Goal: Task Accomplishment & Management: Complete application form

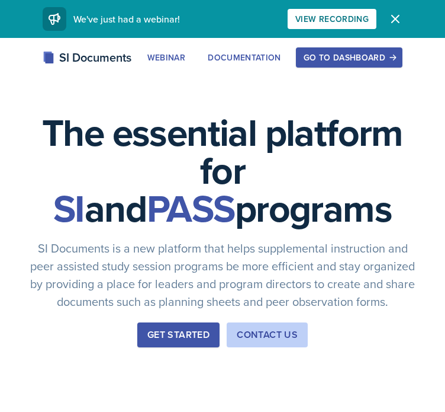
click at [320, 56] on div "Go to Dashboard" at bounding box center [349, 57] width 91 height 9
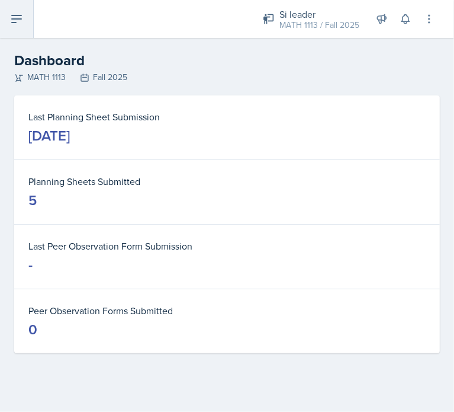
click at [14, 29] on button at bounding box center [17, 19] width 34 height 38
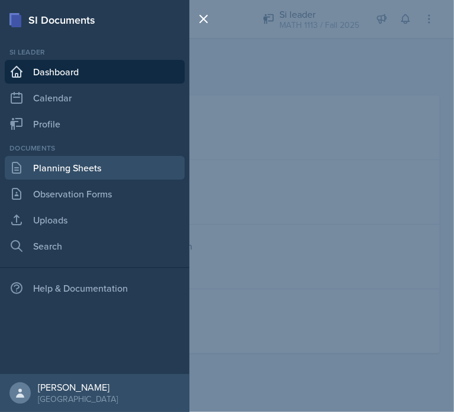
click at [81, 170] on link "Planning Sheets" at bounding box center [95, 168] width 180 height 24
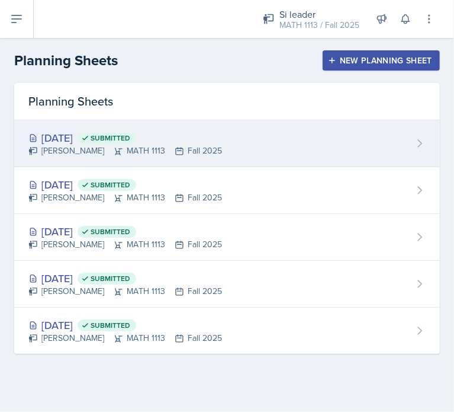
click at [283, 144] on div "[DATE] Submitted [PERSON_NAME] MATH 1113 Fall 2025" at bounding box center [227, 143] width 426 height 47
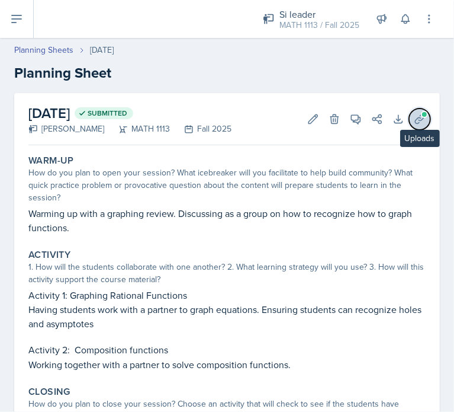
click at [414, 118] on icon at bounding box center [420, 119] width 12 height 12
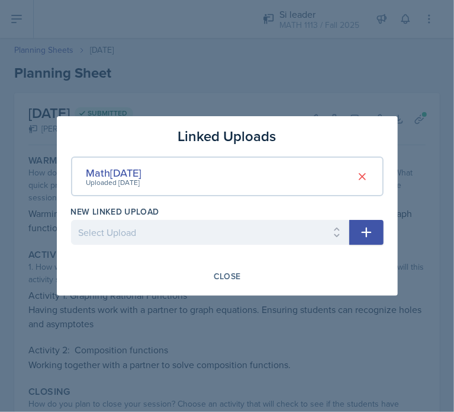
click at [367, 241] on button "button" at bounding box center [366, 232] width 34 height 25
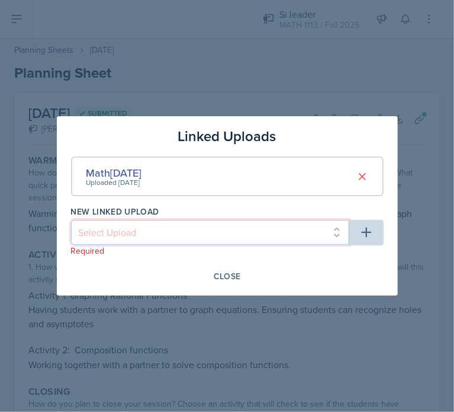
click at [260, 221] on select "Select Upload Training Powerpoint Math [DATE] Math [DATE]" at bounding box center [210, 232] width 278 height 25
select select "d56f0940-dc5d-4449-a794-5b8d996a79ce"
click at [71, 220] on select "Select Upload Training Powerpoint Math [DATE] Math [DATE]" at bounding box center [210, 232] width 278 height 25
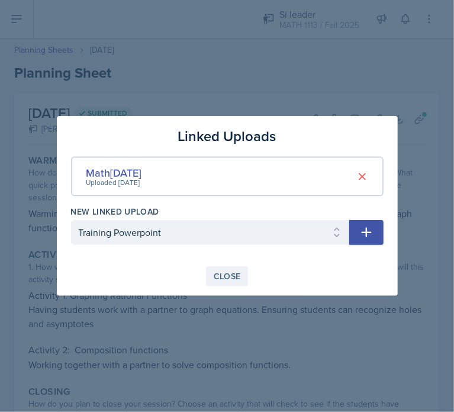
click at [242, 268] on button "Close" at bounding box center [227, 276] width 43 height 20
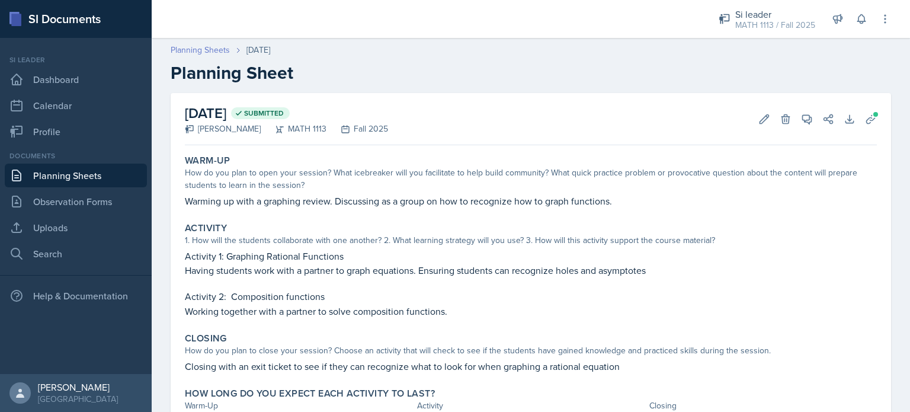
click at [188, 49] on link "Planning Sheets" at bounding box center [200, 50] width 59 height 12
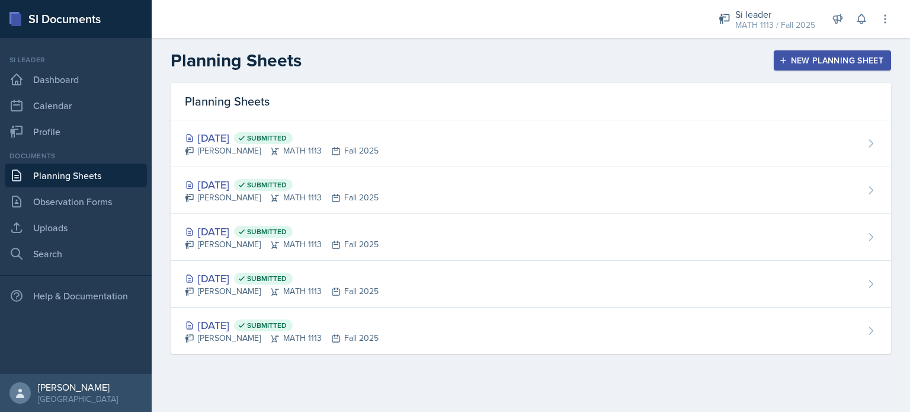
click at [454, 65] on div "New Planning Sheet" at bounding box center [832, 60] width 102 height 9
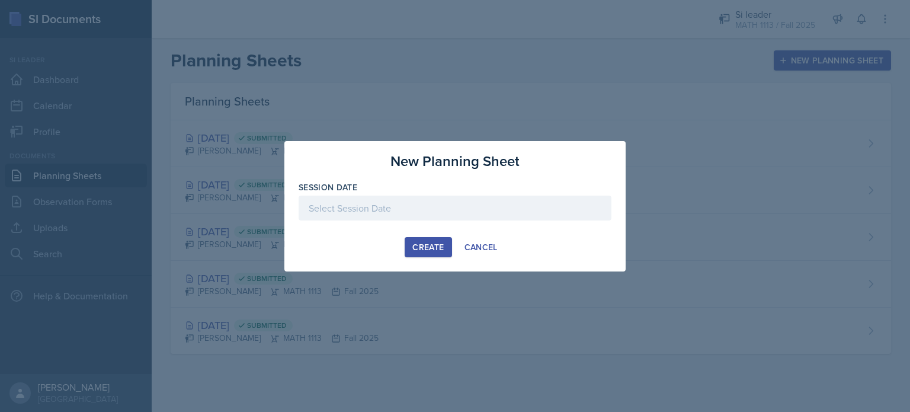
click at [317, 192] on label "Session Date" at bounding box center [327, 187] width 59 height 12
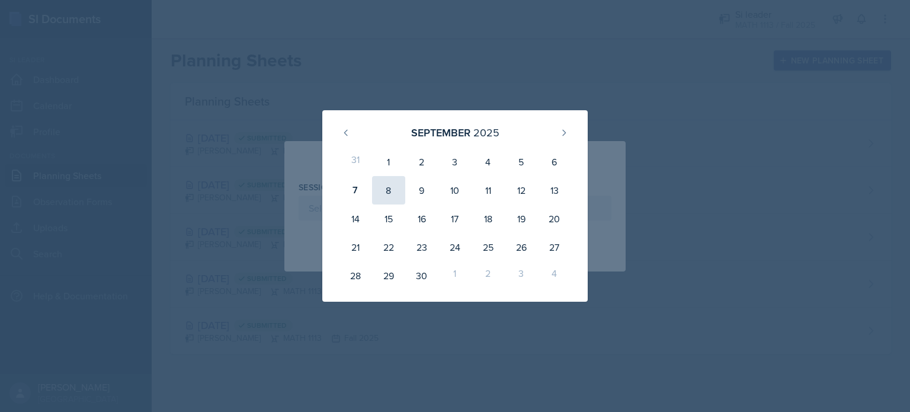
click at [393, 187] on div "8" at bounding box center [388, 190] width 33 height 28
type input "[DATE]"
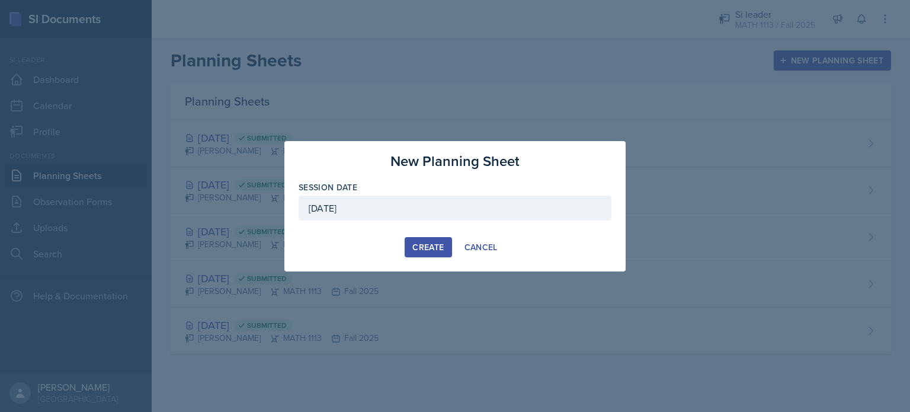
click at [418, 249] on div "Create" at bounding box center [427, 246] width 31 height 9
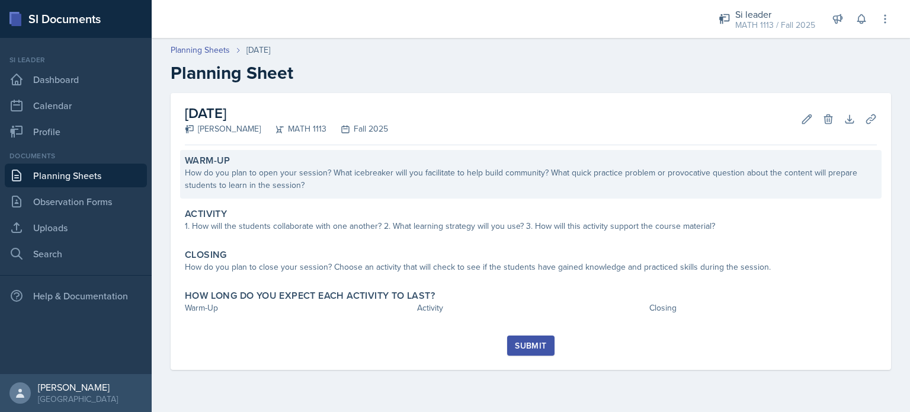
click at [311, 191] on div "How do you plan to open your session? What icebreaker will you facilitate to he…" at bounding box center [531, 178] width 692 height 25
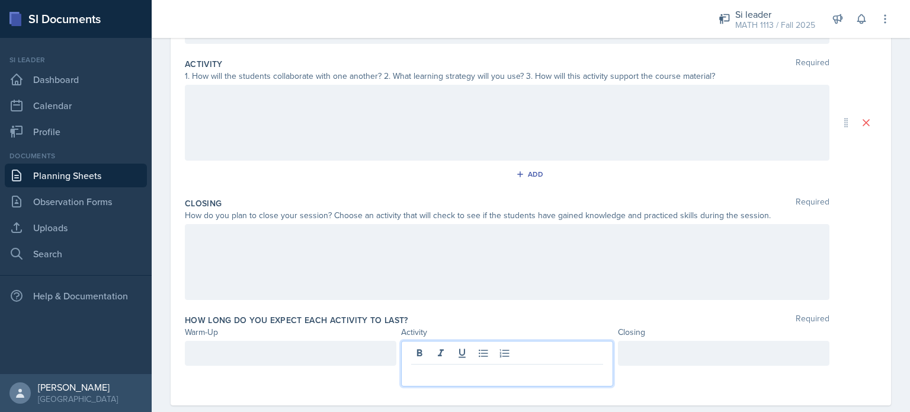
scroll to position [253, 0]
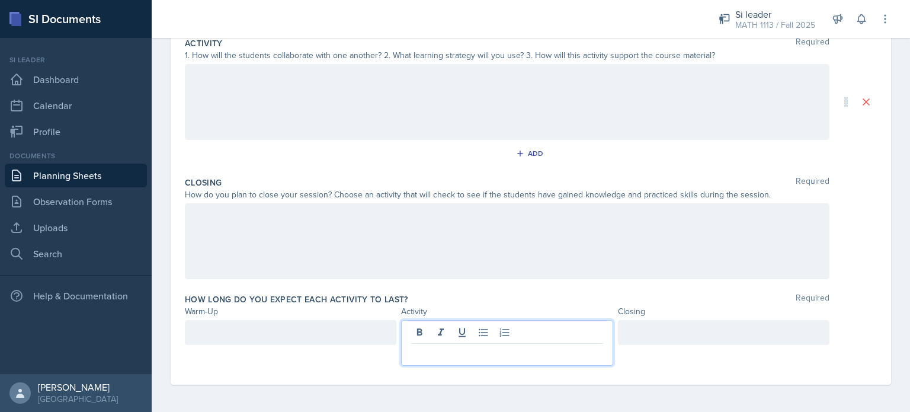
click at [425, 352] on p at bounding box center [506, 353] width 191 height 14
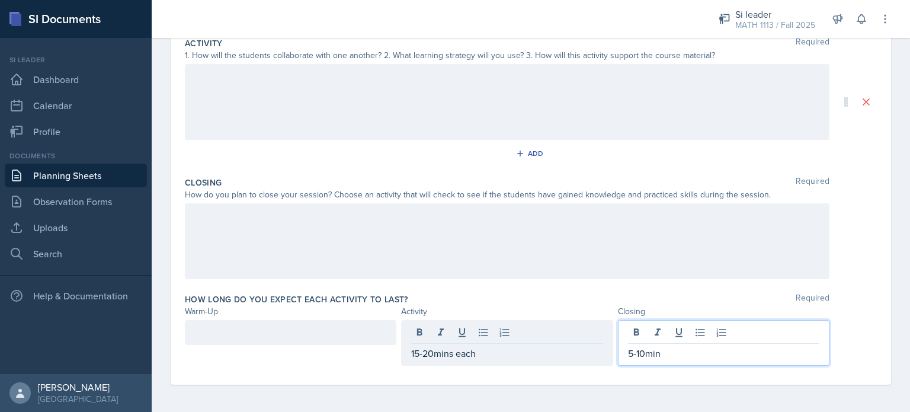
click at [285, 341] on div at bounding box center [290, 332] width 211 height 25
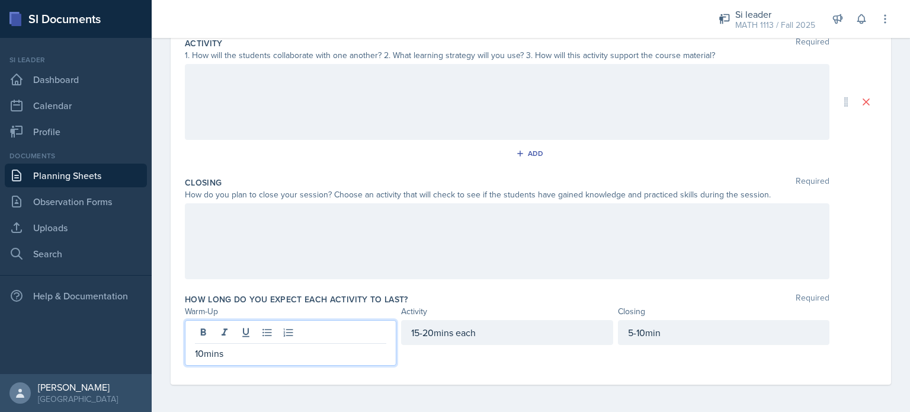
click at [359, 89] on div at bounding box center [507, 102] width 644 height 76
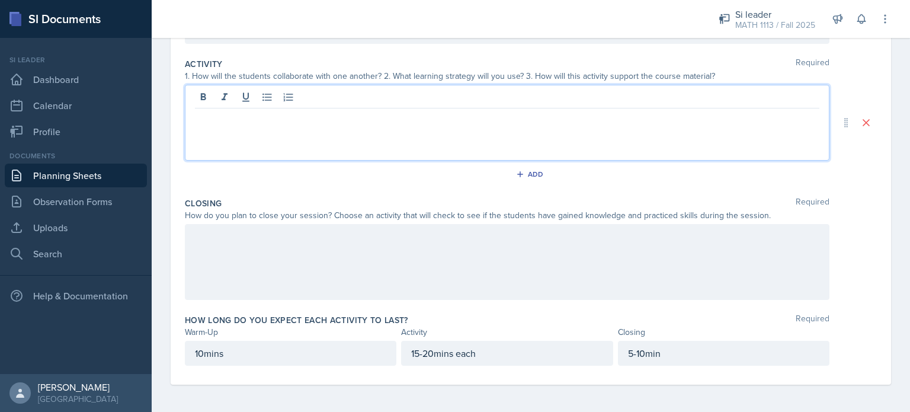
scroll to position [0, 0]
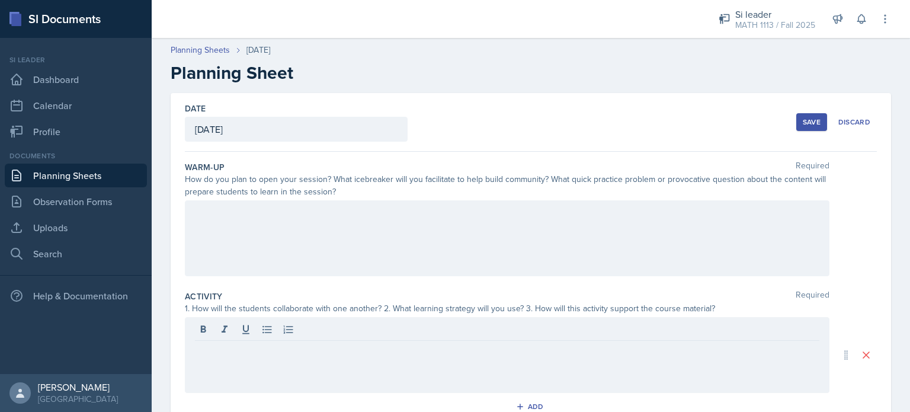
click at [259, 204] on div at bounding box center [507, 238] width 644 height 76
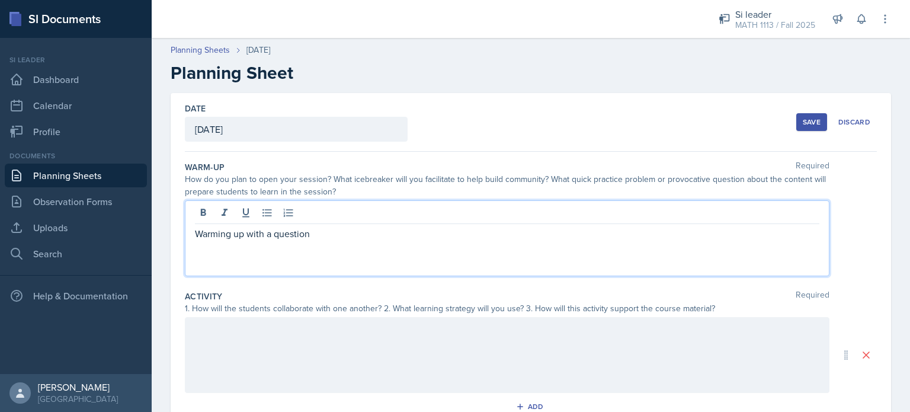
click at [272, 232] on p "Warming up with a question" at bounding box center [507, 233] width 624 height 14
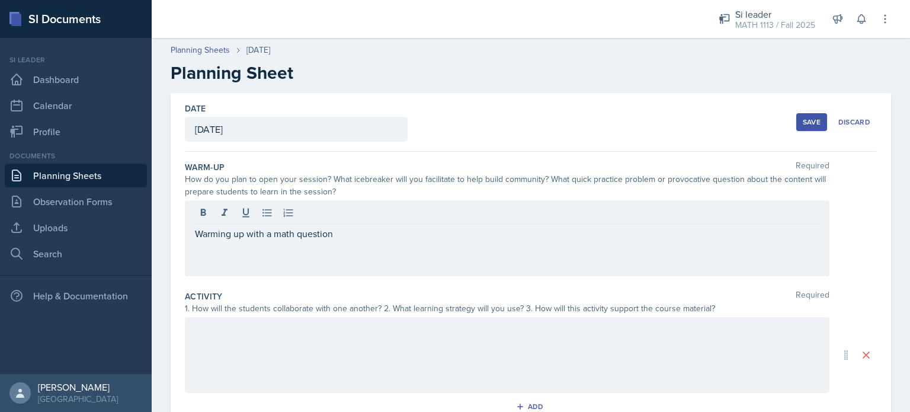
click at [381, 243] on div "Warming up with a math question" at bounding box center [507, 238] width 644 height 76
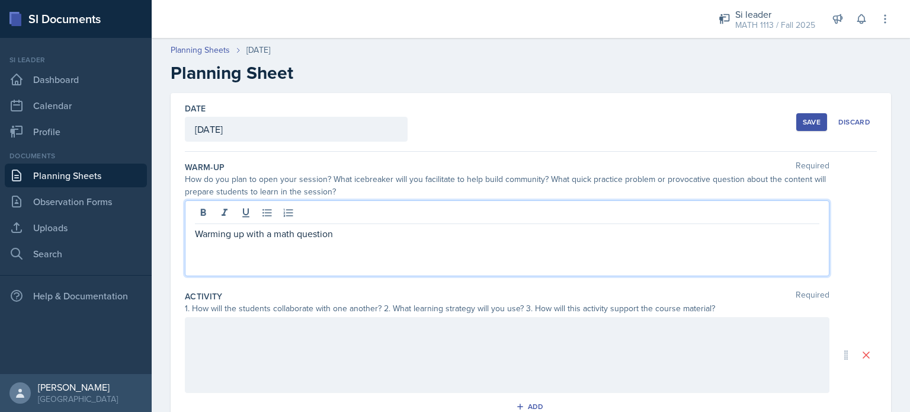
click at [357, 233] on p "Warming up with a math question" at bounding box center [507, 233] width 624 height 14
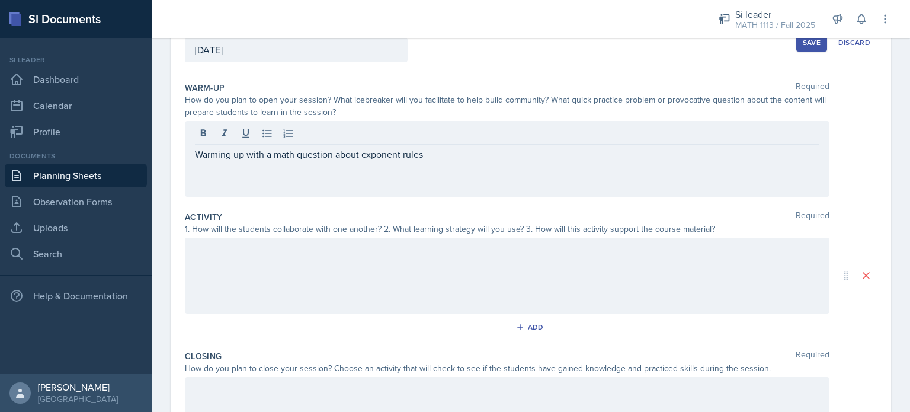
click at [379, 260] on div at bounding box center [507, 275] width 644 height 76
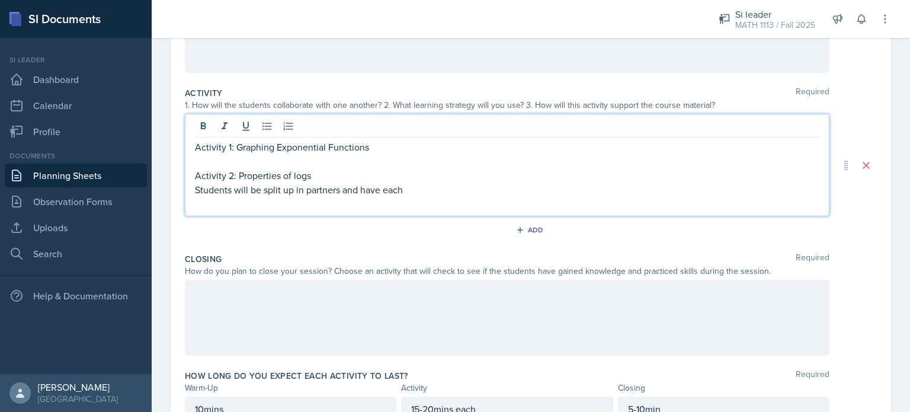
scroll to position [204, 0]
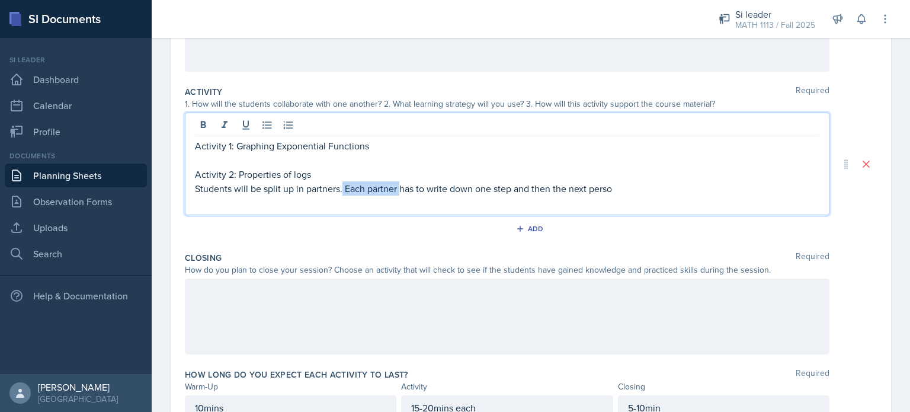
drag, startPoint x: 342, startPoint y: 187, endPoint x: 400, endPoint y: 191, distance: 57.6
click at [400, 191] on p "Students will be split up in partners. Each partner has to write down one step …" at bounding box center [507, 188] width 624 height 14
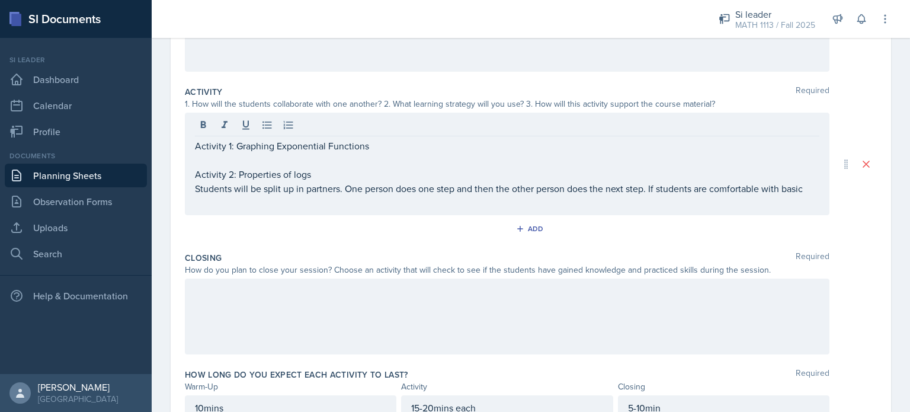
click at [454, 187] on div "Activity 1: Graphing Exponential Functions Activity 2: Properties of logs Stude…" at bounding box center [507, 164] width 644 height 102
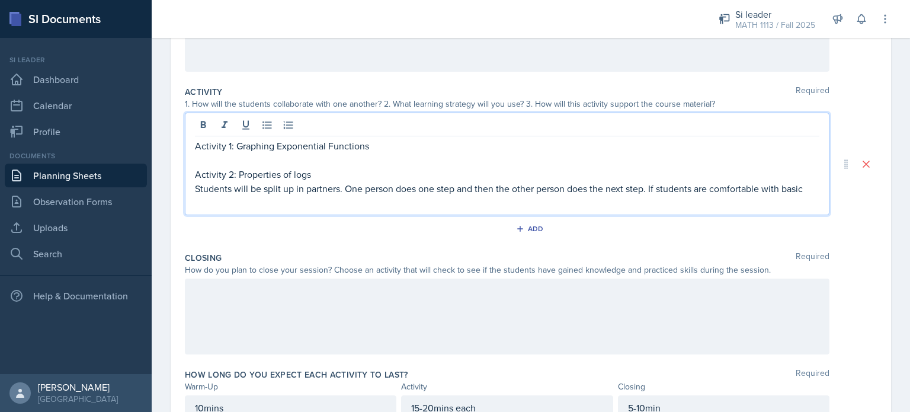
click at [454, 195] on p at bounding box center [507, 202] width 624 height 14
click at [454, 191] on p "Students will be split up in partners. One person does one step and then the ot…" at bounding box center [507, 188] width 624 height 14
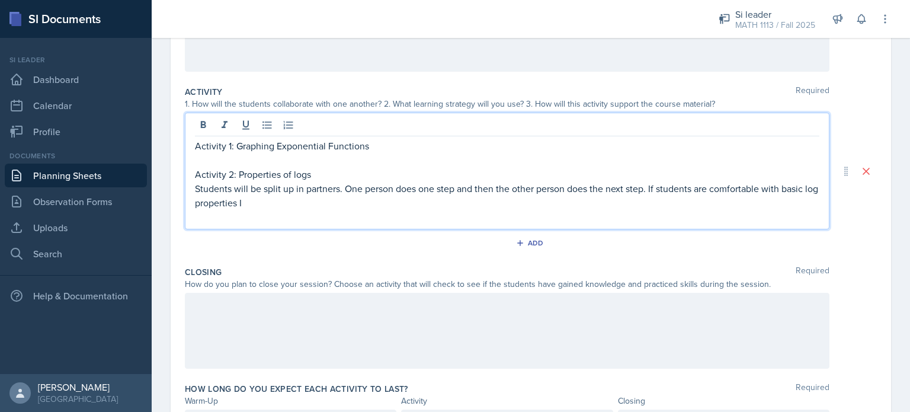
drag, startPoint x: 291, startPoint y: 208, endPoint x: 649, endPoint y: 191, distance: 358.1
click at [454, 191] on p "Students will be split up in partners. One person does one step and then the ot…" at bounding box center [507, 195] width 624 height 28
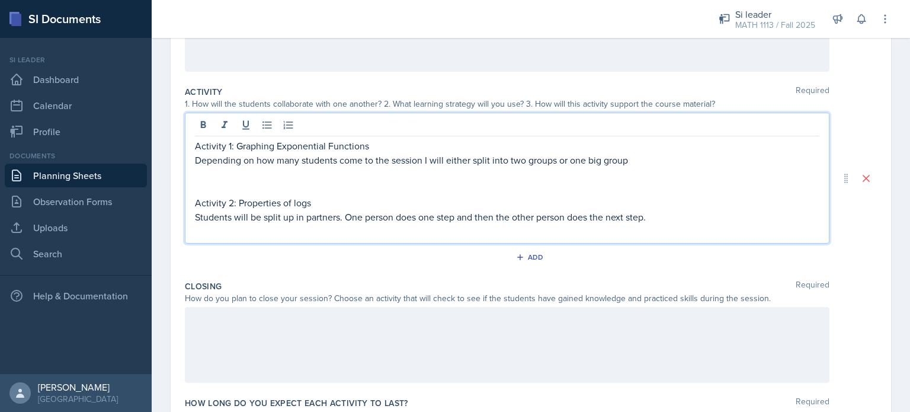
click at [454, 162] on p "Depending on how many students come to the session I will either split into two…" at bounding box center [507, 160] width 624 height 14
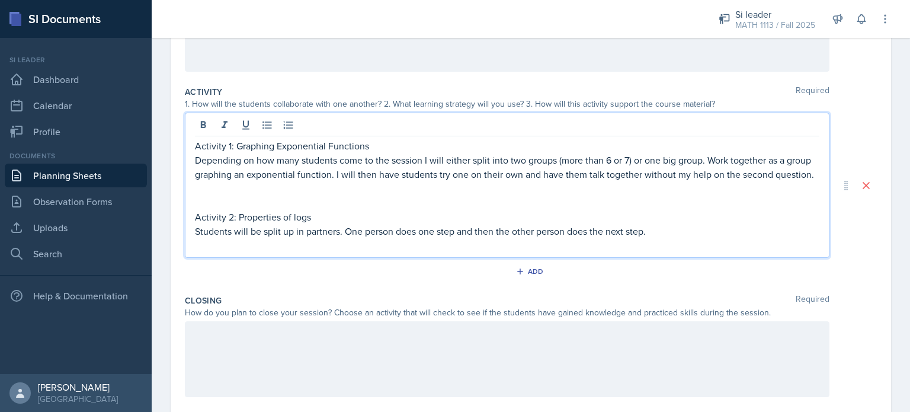
scroll to position [315, 0]
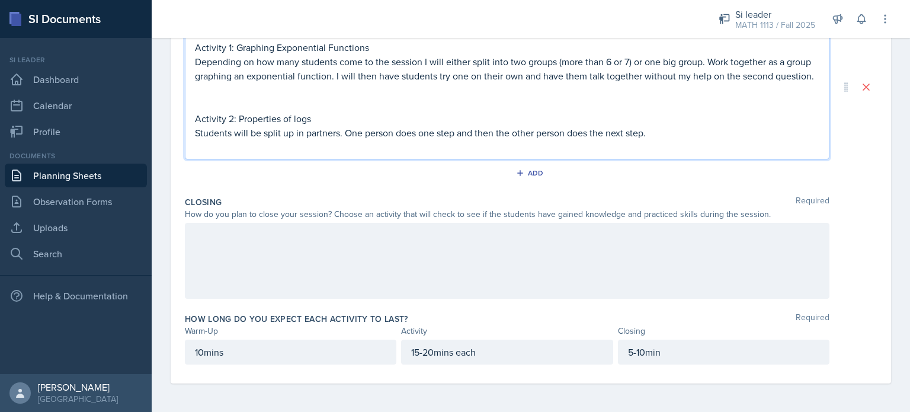
click at [454, 141] on p at bounding box center [507, 147] width 624 height 14
click at [454, 132] on p "Students will be split up in partners. One person does one step and then the ot…" at bounding box center [507, 133] width 624 height 14
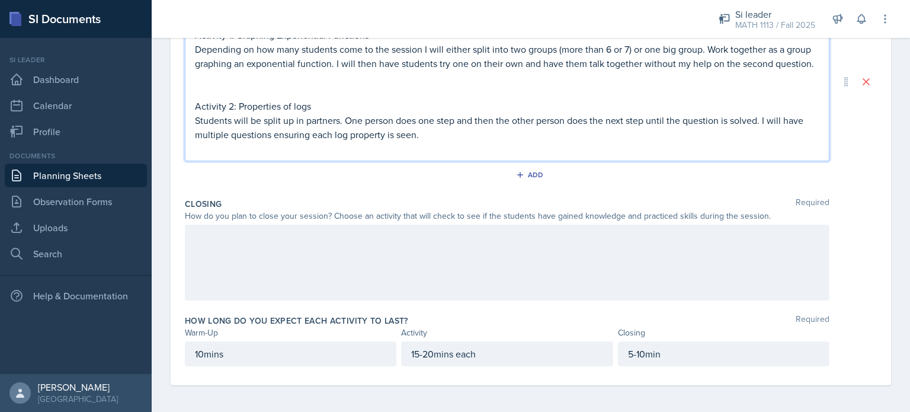
scroll to position [329, 0]
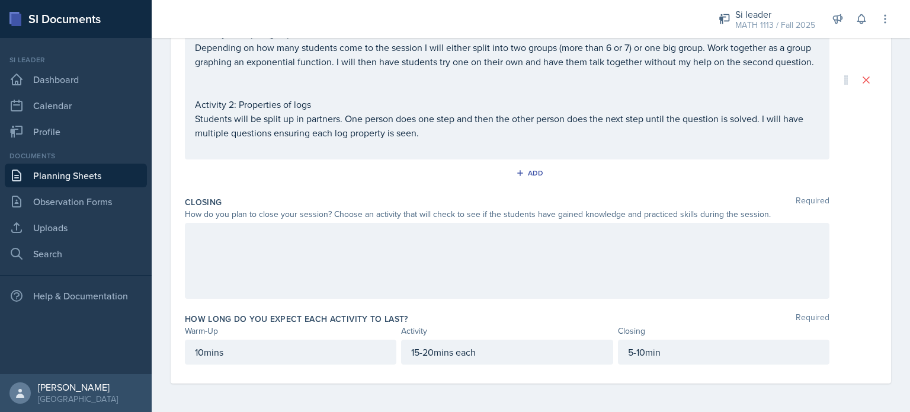
click at [454, 274] on div at bounding box center [507, 261] width 644 height 76
click at [258, 275] on div at bounding box center [507, 261] width 644 height 76
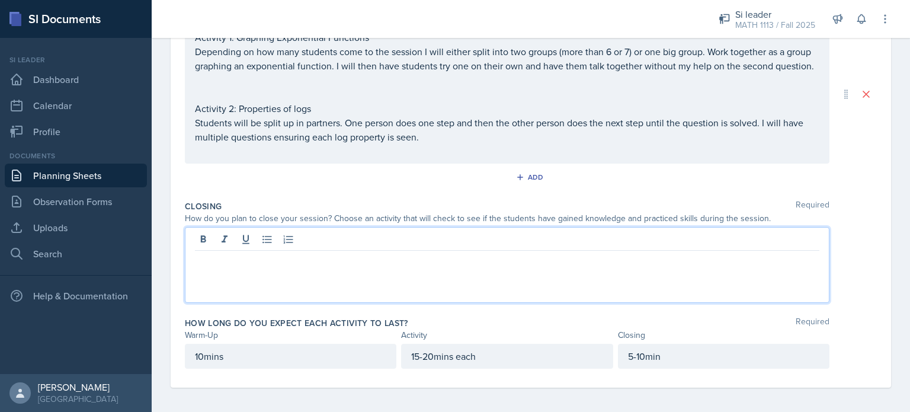
scroll to position [298, 0]
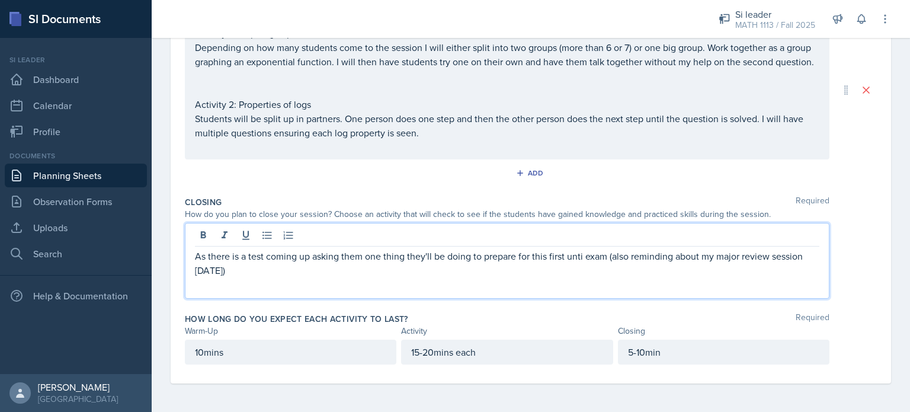
click at [454, 264] on p "As there is a test coming up asking them one thing they'll be doing to prepare …" at bounding box center [507, 263] width 624 height 28
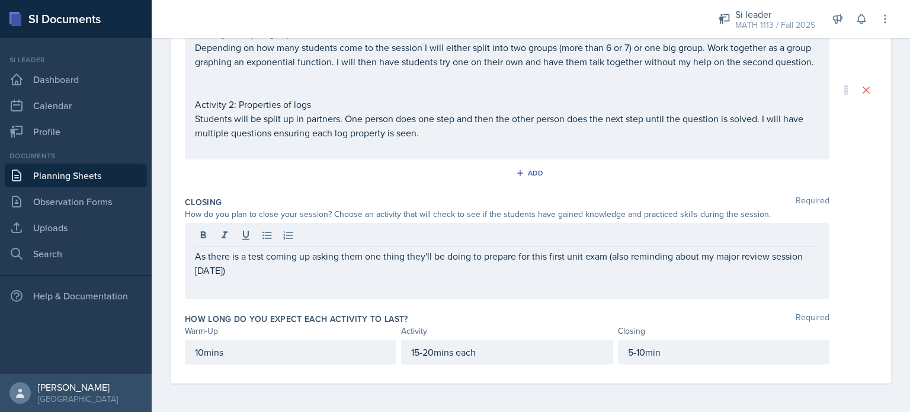
click at [454, 291] on div "As there is a test coming up asking them one thing they'll be doing to prepare …" at bounding box center [507, 261] width 644 height 76
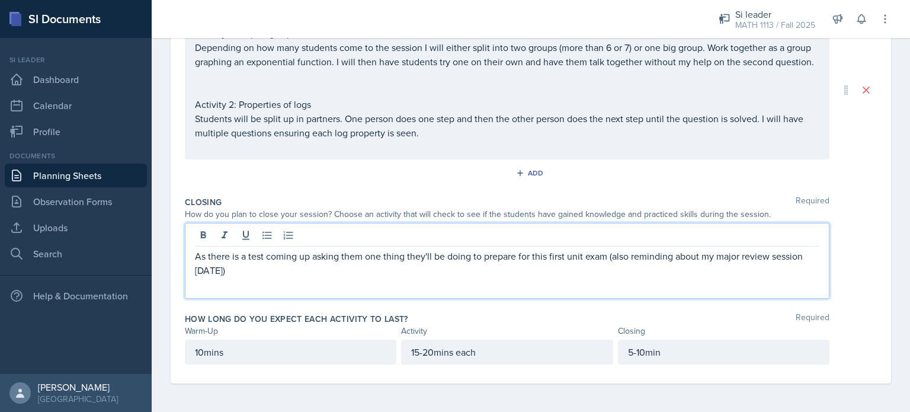
click at [301, 291] on div "As there is a test coming up asking them one thing they'll be doing to prepare …" at bounding box center [507, 261] width 644 height 76
click at [284, 277] on p "As there is a test coming up asking them one thing they'll be doing to prepare …" at bounding box center [507, 263] width 624 height 28
click at [454, 268] on p "As there is a test coming up asking them one thing they'll be doing to prepare …" at bounding box center [507, 263] width 624 height 28
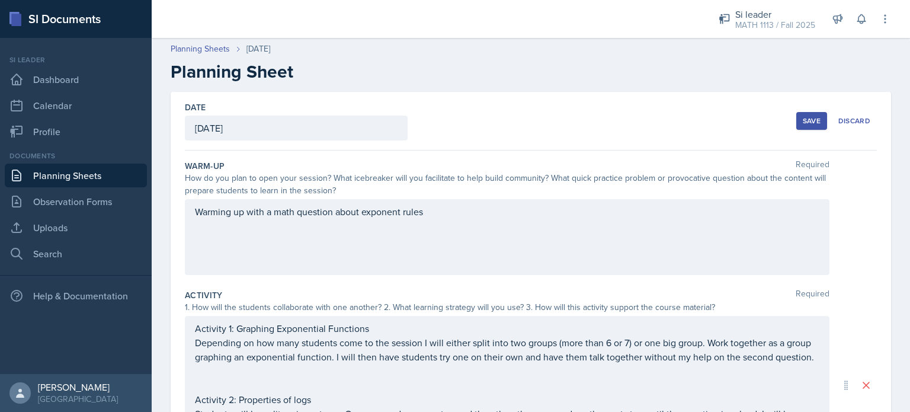
scroll to position [0, 0]
click at [454, 266] on div "Warming up with a math question about exponent rules" at bounding box center [507, 238] width 644 height 76
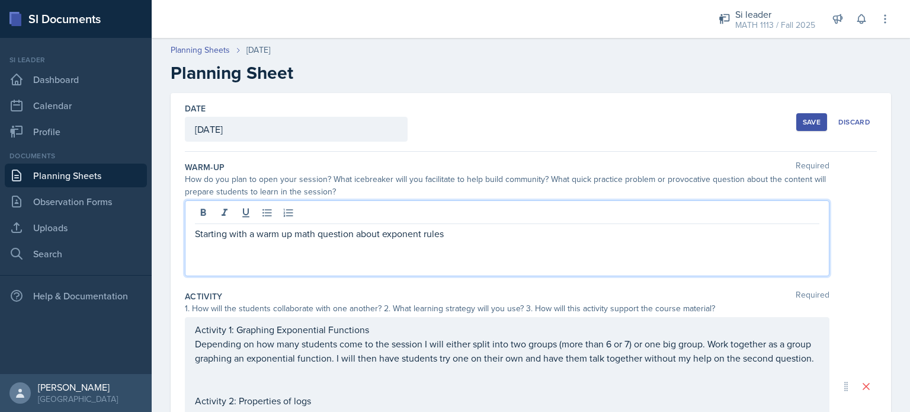
click at [454, 240] on div "Starting with a warm up math question about exponent rules" at bounding box center [507, 238] width 644 height 76
click at [454, 239] on p "Starting with a warm up math question about exponent rules" at bounding box center [507, 233] width 624 height 14
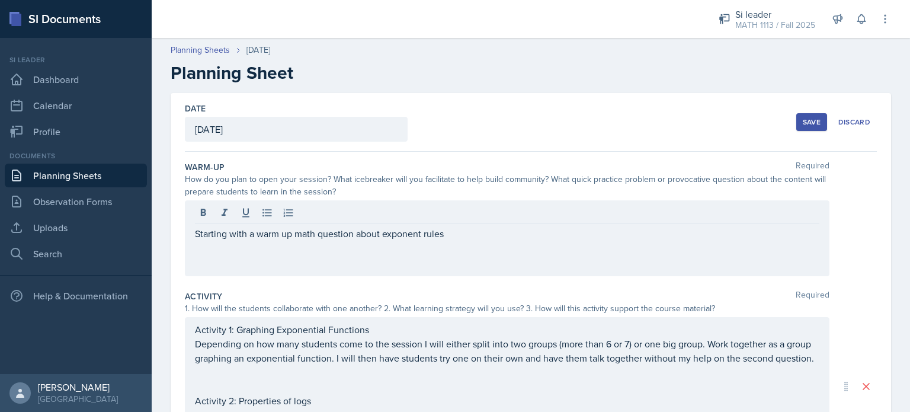
click at [454, 129] on button "Save" at bounding box center [811, 122] width 31 height 18
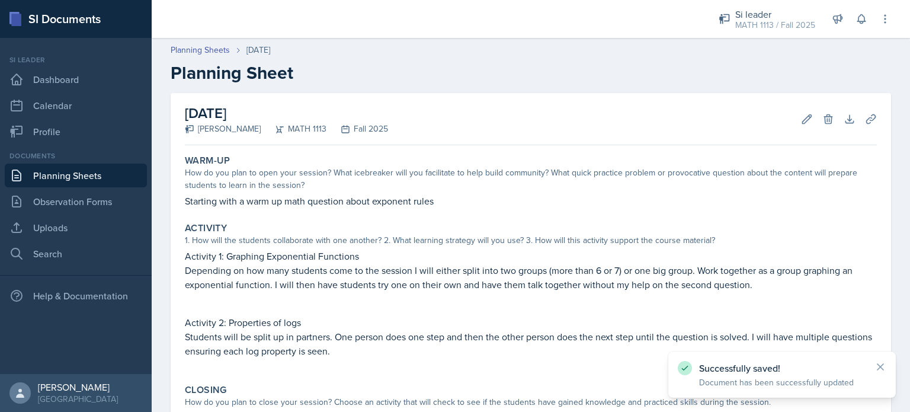
scroll to position [149, 0]
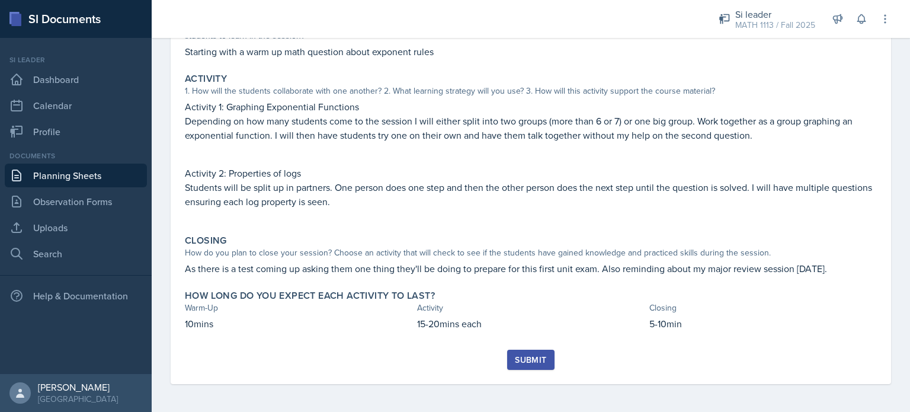
click at [454, 357] on div "Submit" at bounding box center [530, 359] width 31 height 9
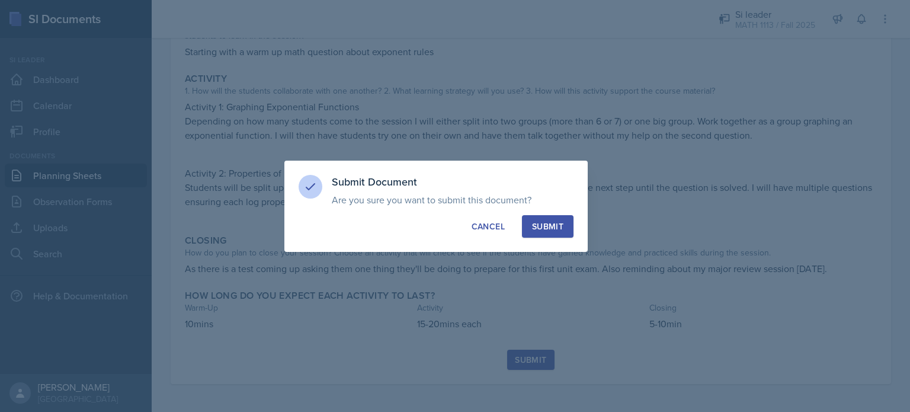
click at [454, 220] on div "Submit" at bounding box center [547, 226] width 31 height 12
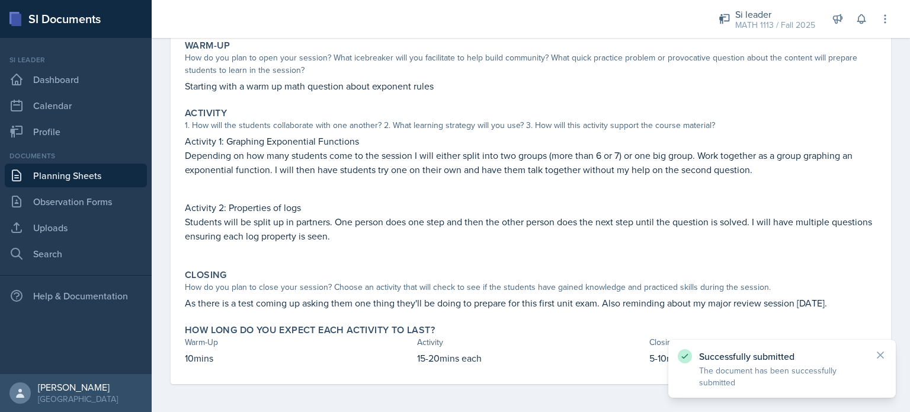
scroll to position [0, 0]
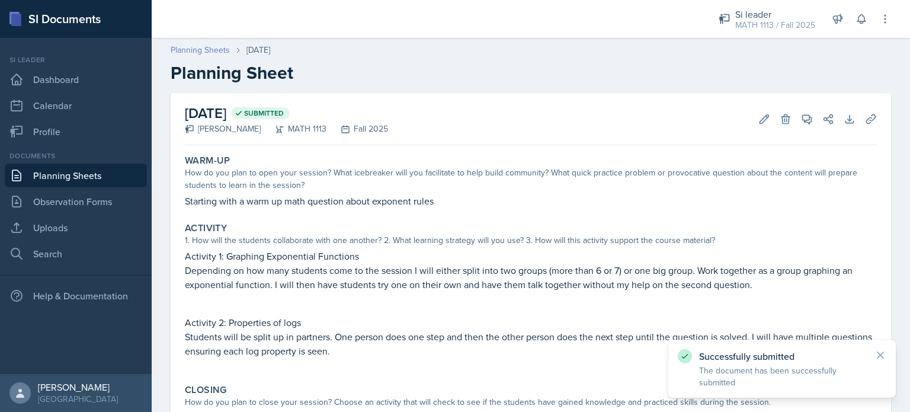
click at [213, 51] on link "Planning Sheets" at bounding box center [200, 50] width 59 height 12
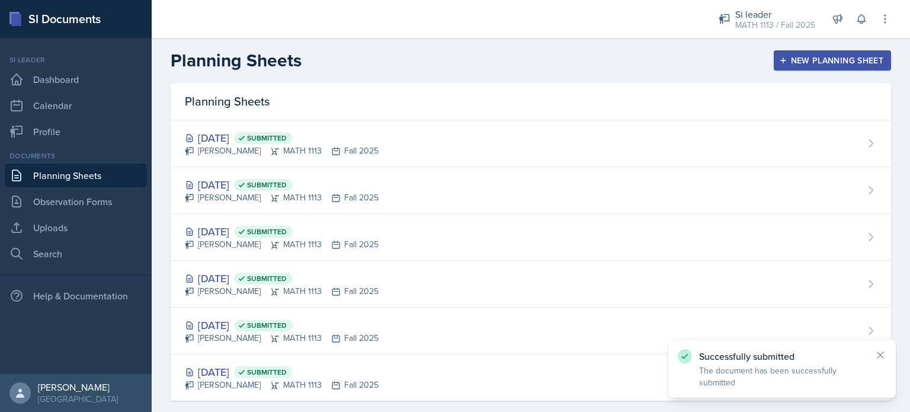
click at [454, 56] on div "New Planning Sheet" at bounding box center [832, 60] width 102 height 9
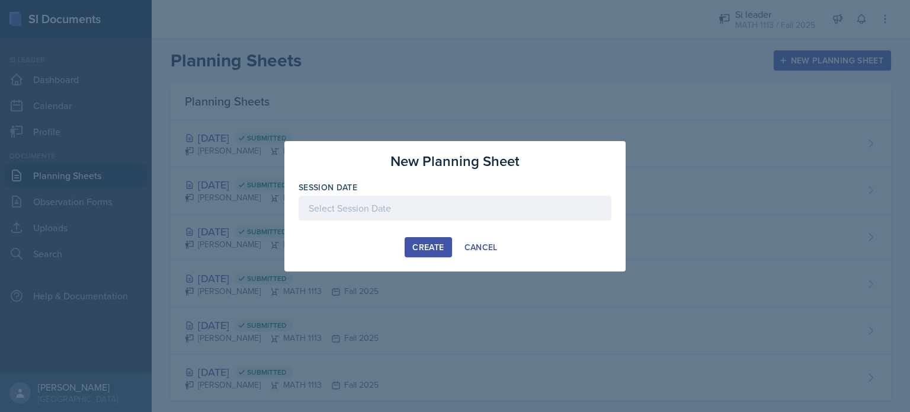
click at [393, 197] on div at bounding box center [454, 207] width 313 height 25
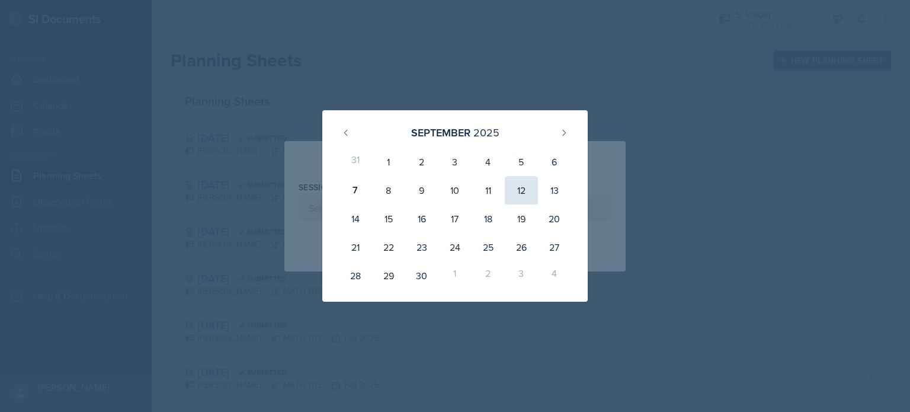
click at [454, 188] on div "12" at bounding box center [521, 190] width 33 height 28
type input "[DATE]"
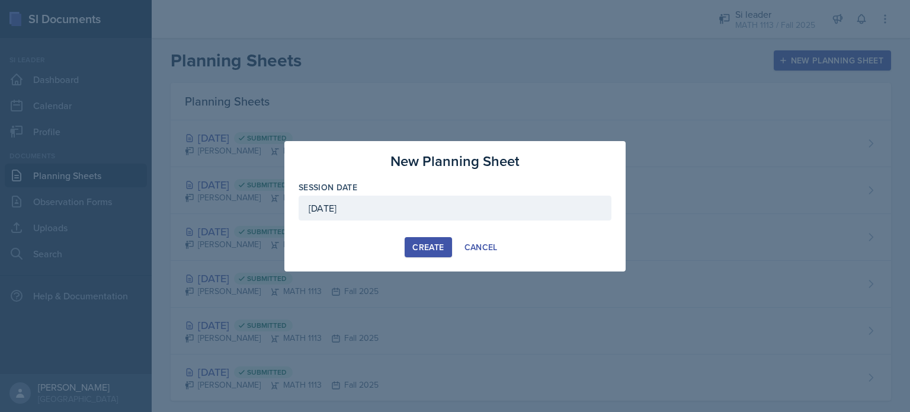
click at [419, 255] on button "Create" at bounding box center [427, 247] width 47 height 20
click at [419, 253] on button "Create" at bounding box center [427, 247] width 47 height 20
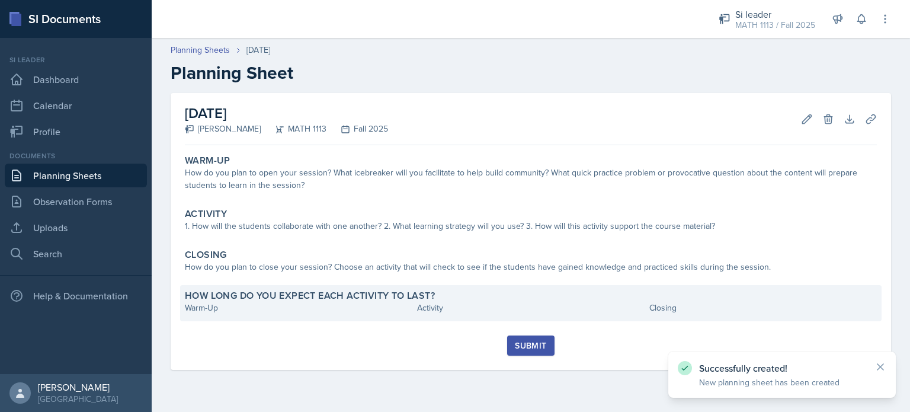
click at [435, 293] on label "How long do you expect each activity to last?" at bounding box center [310, 296] width 250 height 12
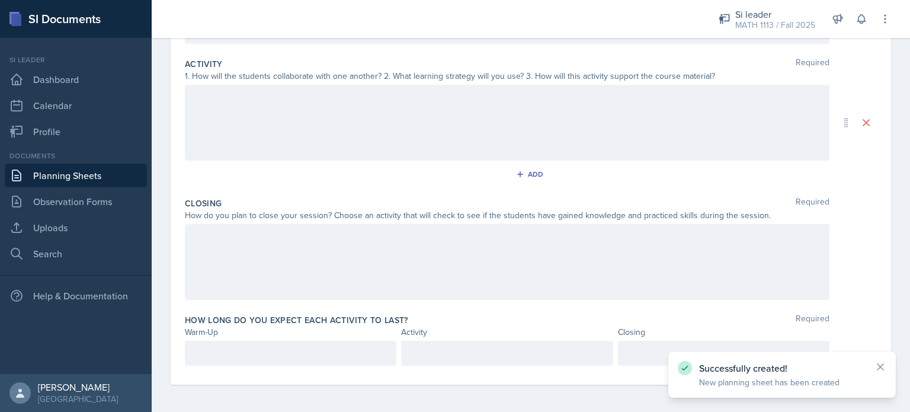
click at [415, 363] on div at bounding box center [506, 353] width 211 height 25
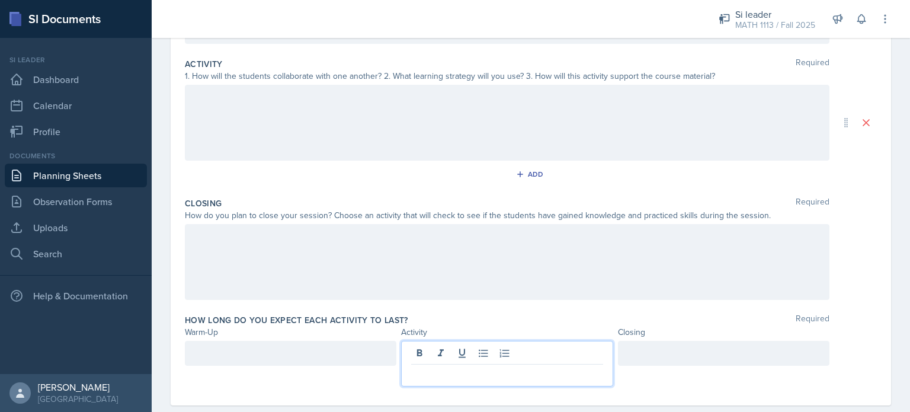
scroll to position [253, 0]
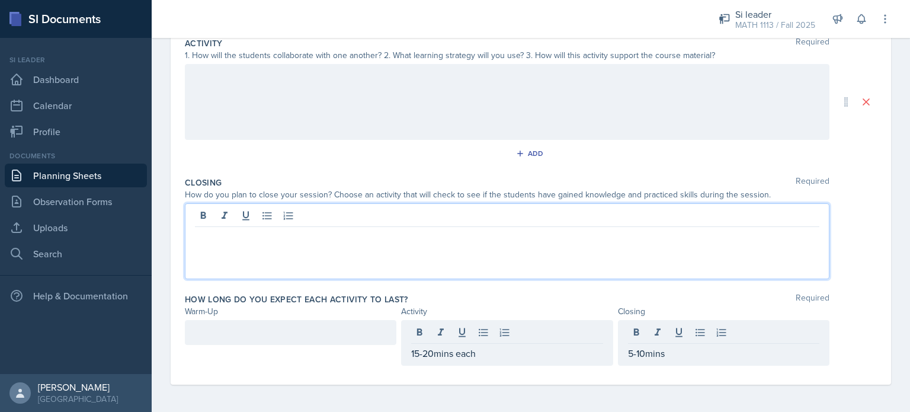
click at [365, 217] on div at bounding box center [507, 241] width 644 height 76
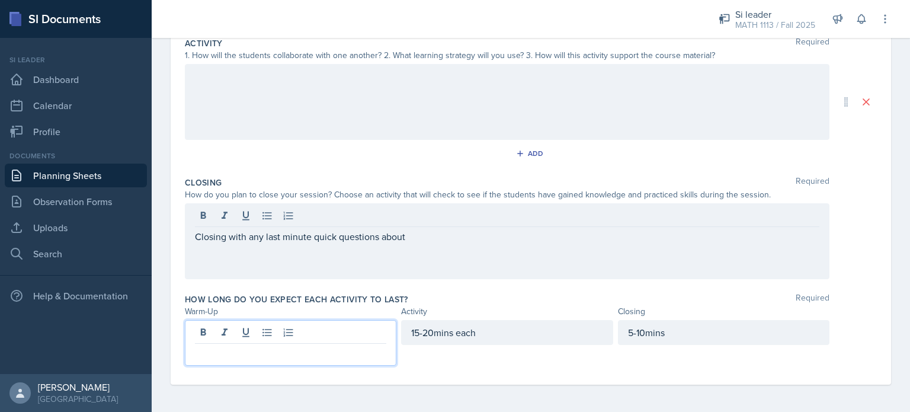
click at [268, 352] on p at bounding box center [290, 353] width 191 height 14
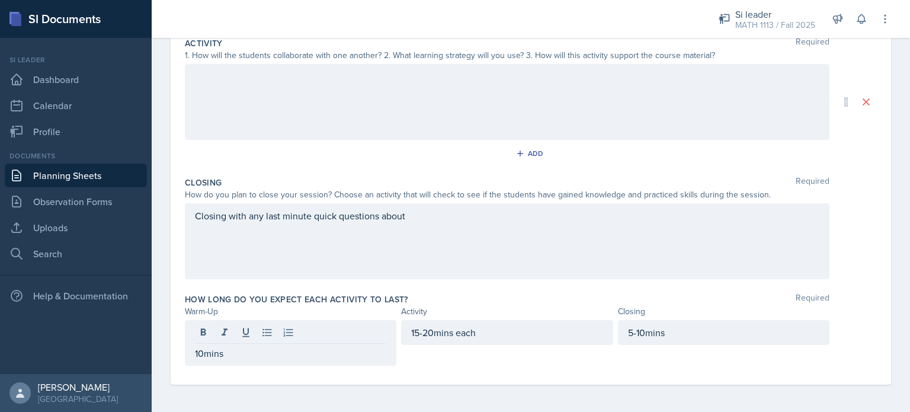
click at [425, 223] on div "Closing with any last minute quick questions about" at bounding box center [507, 241] width 644 height 76
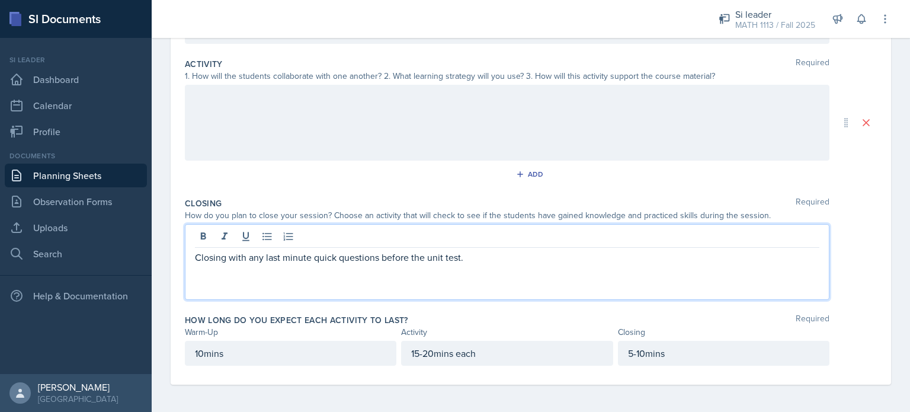
click at [411, 128] on div at bounding box center [507, 123] width 644 height 76
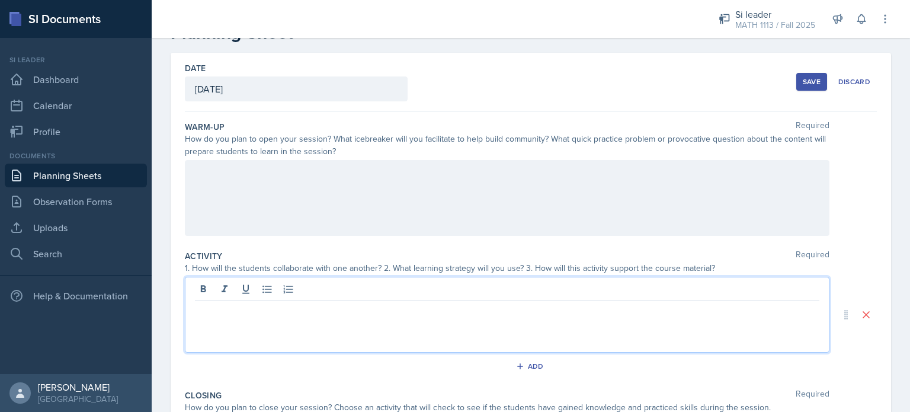
scroll to position [40, 0]
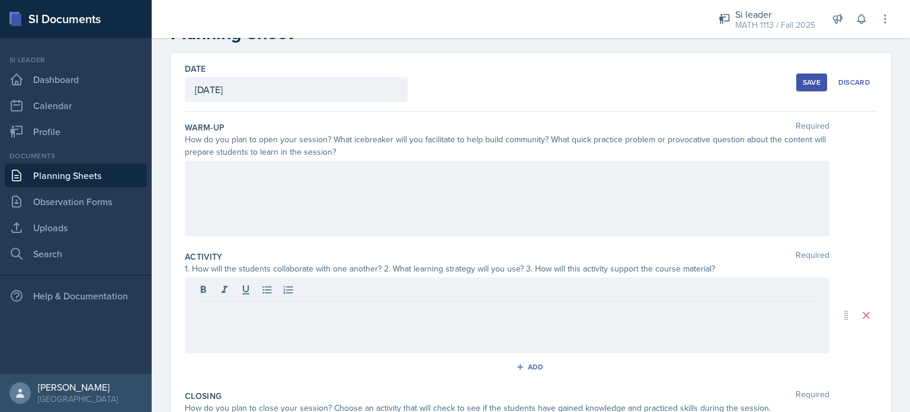
click at [334, 198] on div at bounding box center [507, 198] width 644 height 76
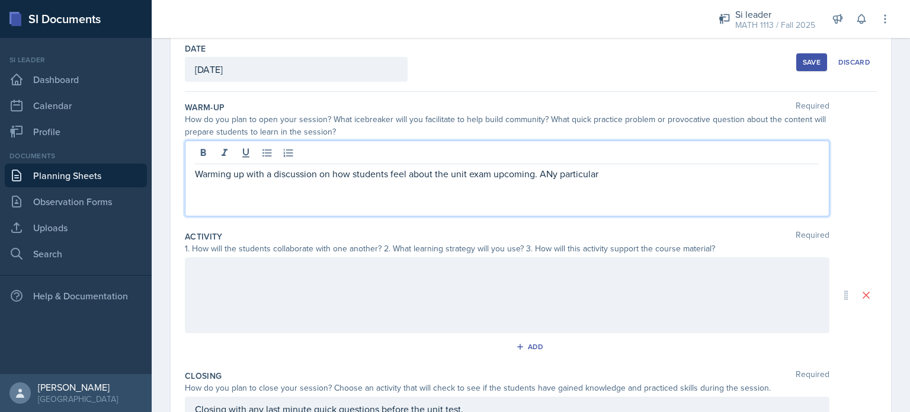
click at [454, 177] on p "Warming up with a discussion on how students feel about the unit exam upcoming.…" at bounding box center [507, 173] width 624 height 14
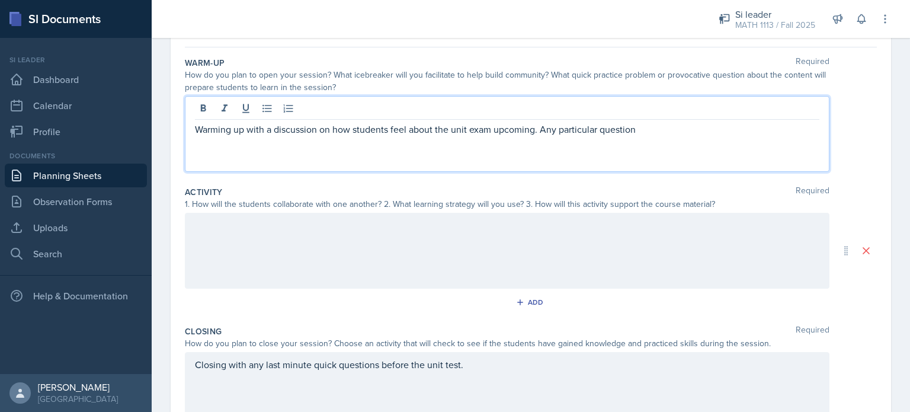
scroll to position [102, 0]
click at [454, 241] on div at bounding box center [507, 252] width 644 height 76
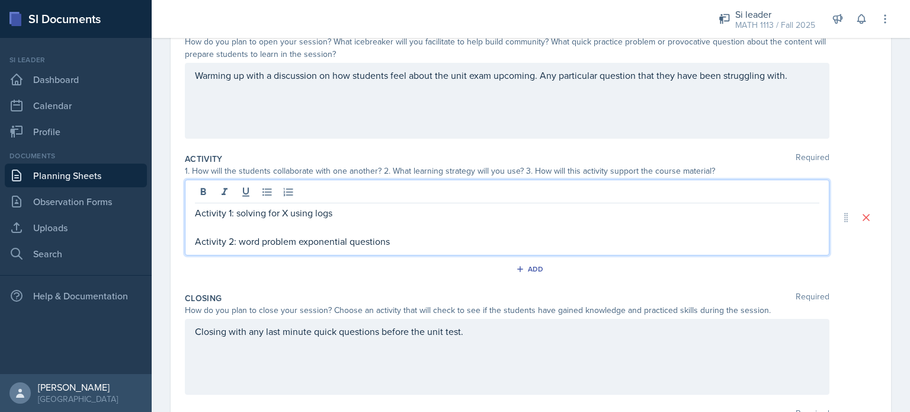
scroll to position [138, 0]
click at [239, 216] on p "Activity 1: solving for X using logs" at bounding box center [507, 212] width 624 height 14
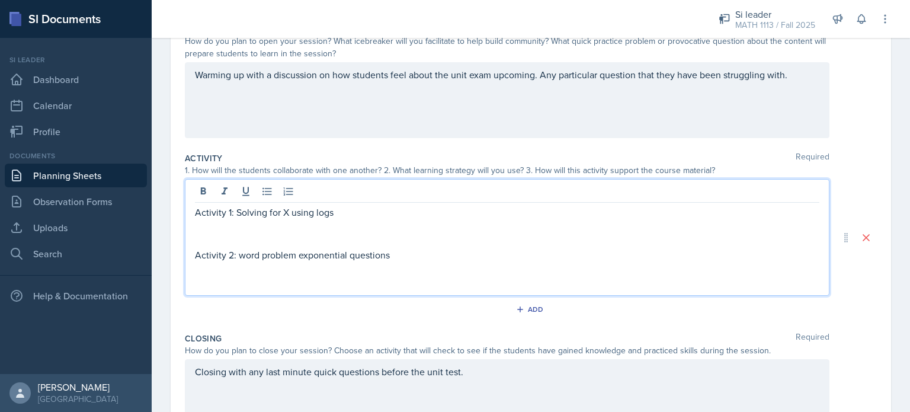
click at [223, 230] on p at bounding box center [507, 226] width 624 height 14
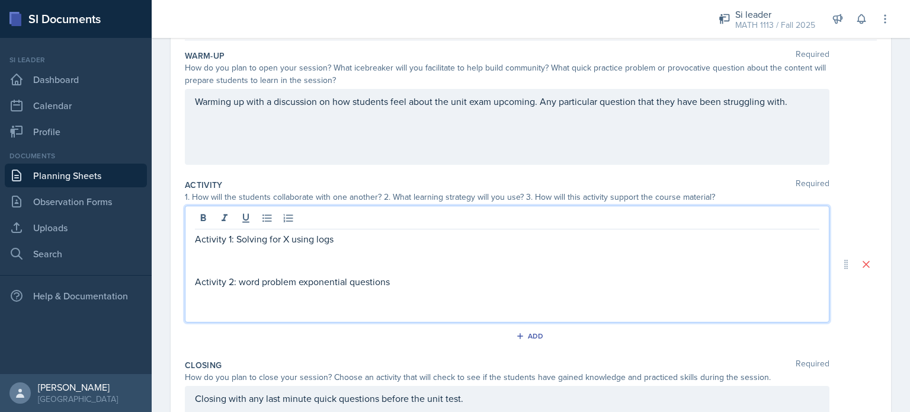
scroll to position [111, 0]
click at [249, 305] on p at bounding box center [507, 310] width 624 height 14
click at [245, 279] on p "Activity 2: word problem exponential questions" at bounding box center [507, 282] width 624 height 14
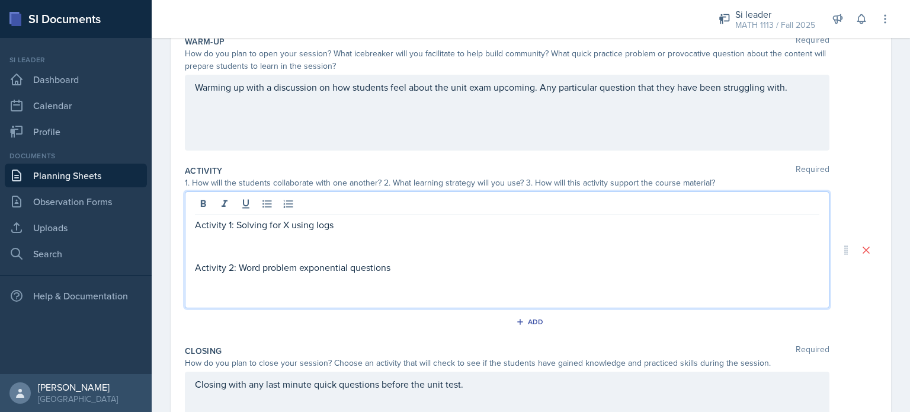
scroll to position [124, 0]
click at [245, 252] on p at bounding box center [507, 255] width 624 height 14
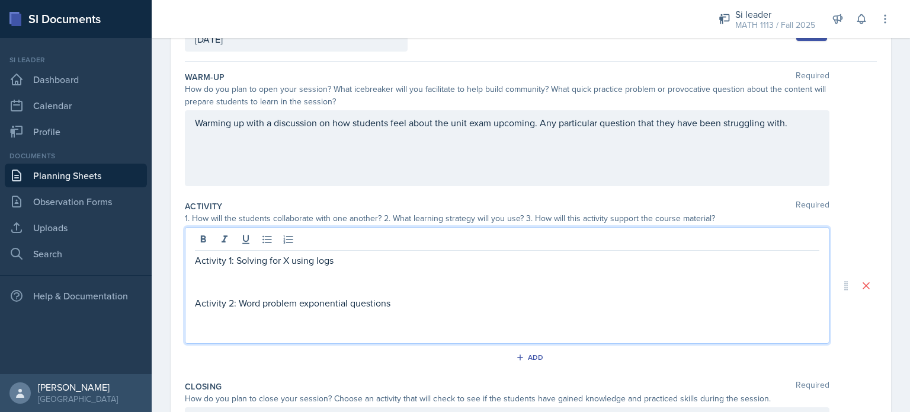
scroll to position [90, 0]
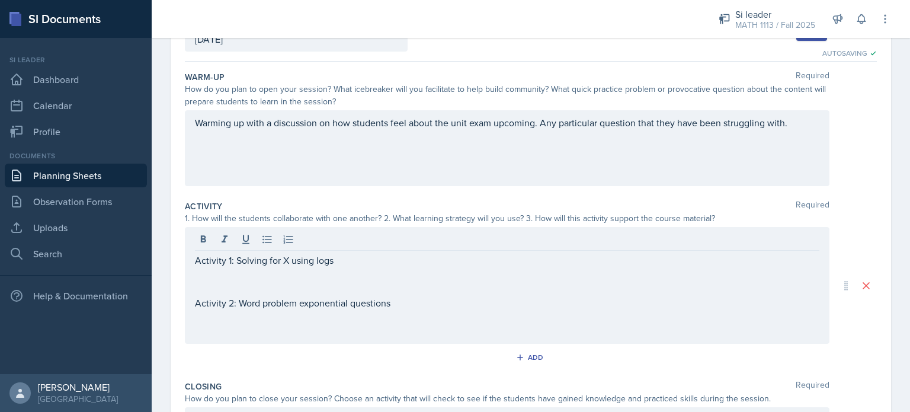
click at [454, 229] on div "Activity 1: Solving for X using logs Activity 2: Word problem exponential quest…" at bounding box center [507, 285] width 644 height 117
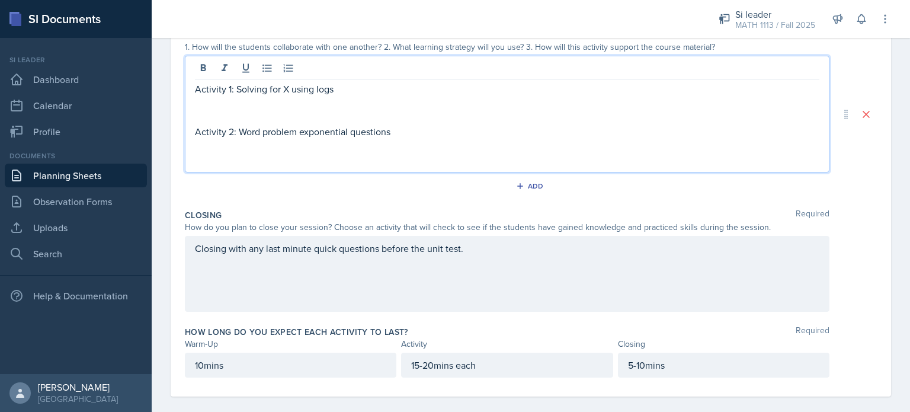
scroll to position [261, 0]
click at [242, 106] on p at bounding box center [507, 104] width 624 height 14
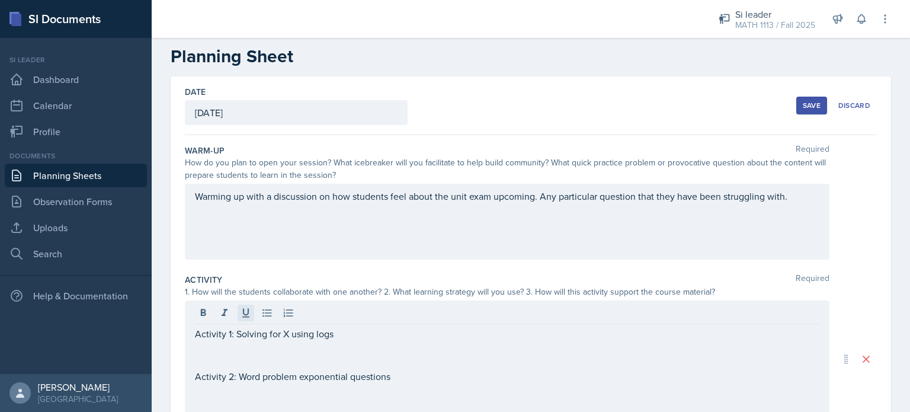
scroll to position [226, 0]
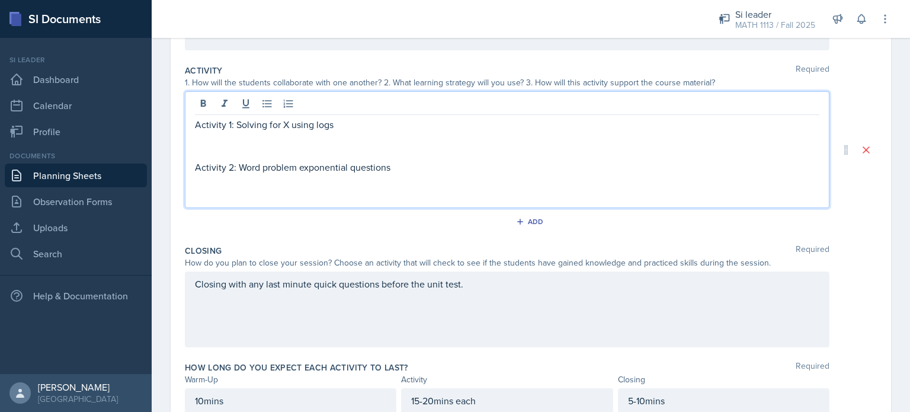
click at [313, 137] on p at bounding box center [507, 138] width 624 height 14
click at [198, 184] on p at bounding box center [507, 181] width 624 height 14
click at [205, 144] on p at bounding box center [507, 138] width 624 height 14
click at [280, 140] on p at bounding box center [507, 138] width 624 height 14
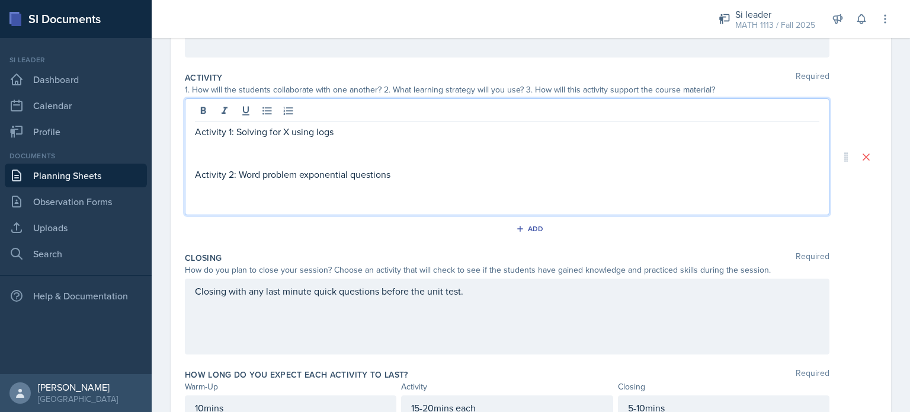
scroll to position [218, 0]
click at [391, 196] on p at bounding box center [507, 203] width 624 height 14
click at [262, 196] on p at bounding box center [507, 203] width 624 height 14
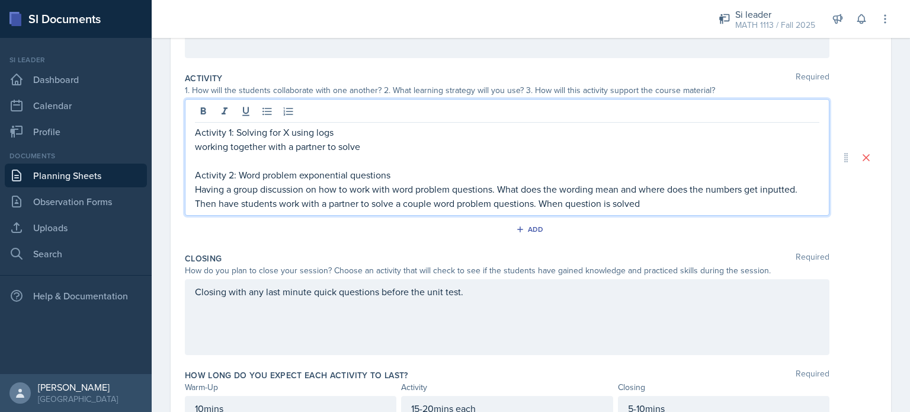
click at [375, 144] on p "working together with a partner to solve" at bounding box center [507, 146] width 624 height 14
click at [201, 146] on p "working together with a partner to solve questions using steps." at bounding box center [507, 146] width 624 height 14
click at [454, 146] on p "Working together with a partner to solve questions using steps." at bounding box center [507, 146] width 624 height 14
click at [454, 148] on p "Working together with a partner to solve questions using steps. Have one person…" at bounding box center [507, 146] width 624 height 14
click at [454, 144] on p "Working together with a partner to solve questions using steps. Have one person…" at bounding box center [507, 146] width 624 height 14
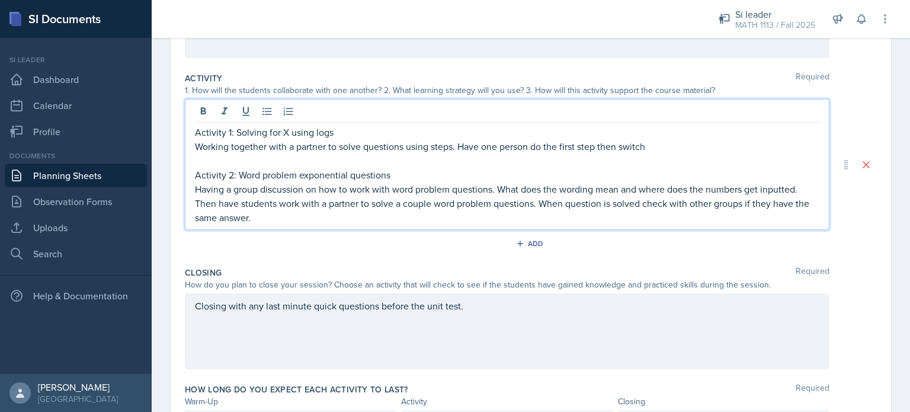
click at [454, 146] on p "Working together with a partner to solve questions using steps. Have one person…" at bounding box center [507, 146] width 624 height 14
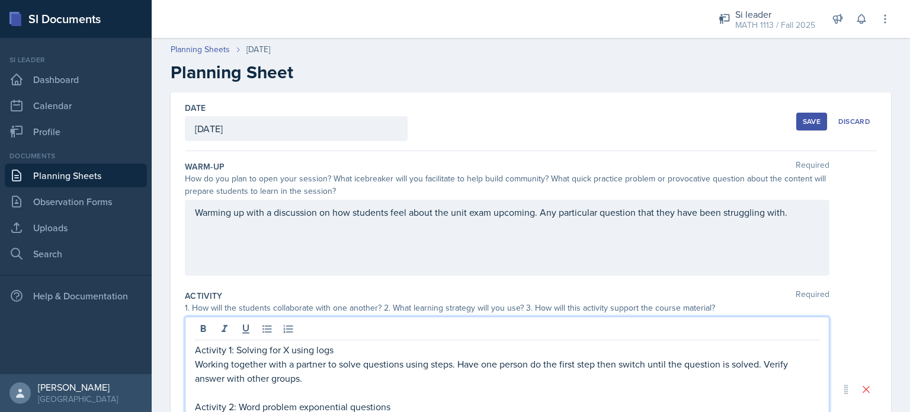
scroll to position [0, 0]
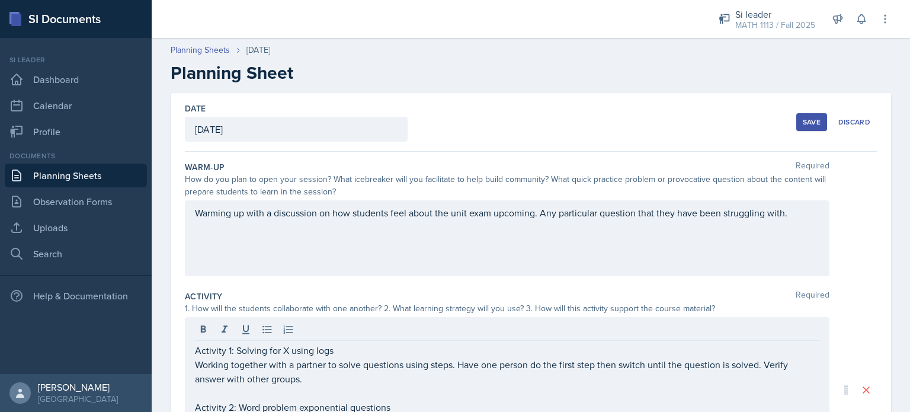
click at [454, 121] on div "Save" at bounding box center [811, 121] width 18 height 9
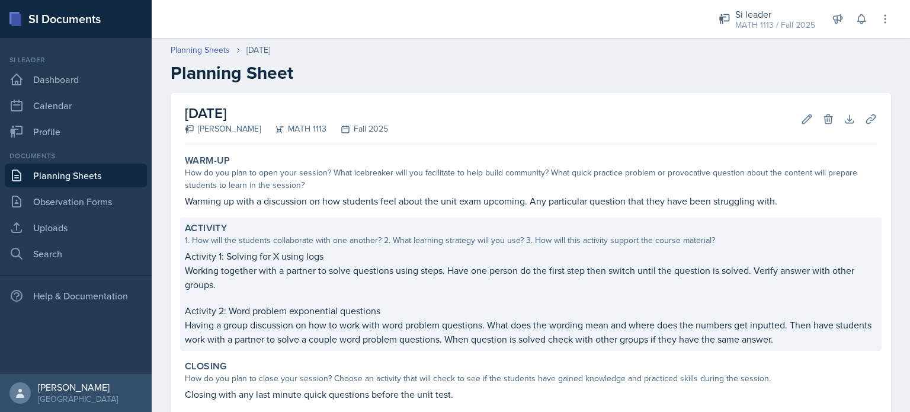
scroll to position [126, 0]
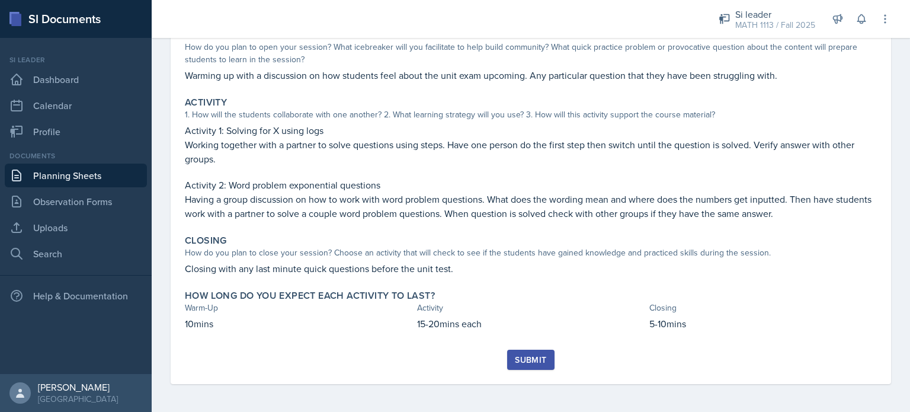
click at [454, 362] on div "Submit" at bounding box center [530, 359] width 31 height 9
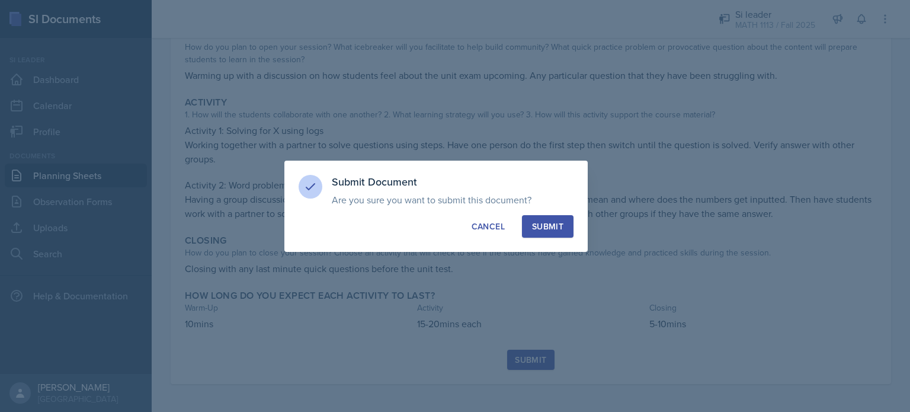
click at [454, 223] on div "Submit" at bounding box center [547, 226] width 31 height 12
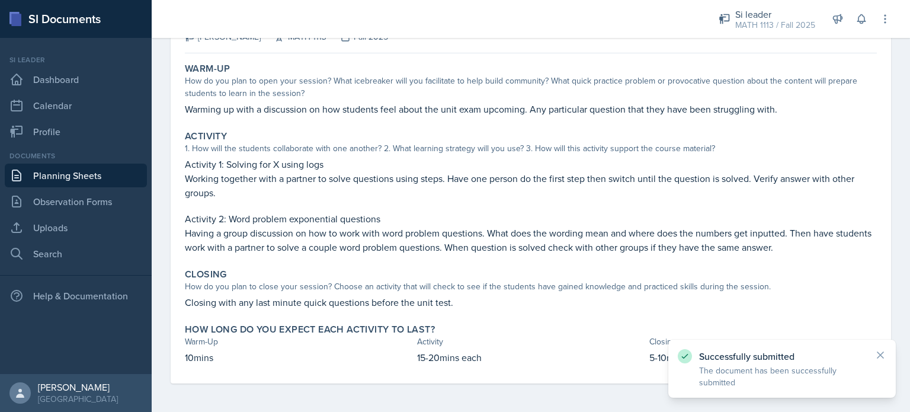
scroll to position [91, 0]
click at [454, 353] on icon at bounding box center [880, 355] width 12 height 12
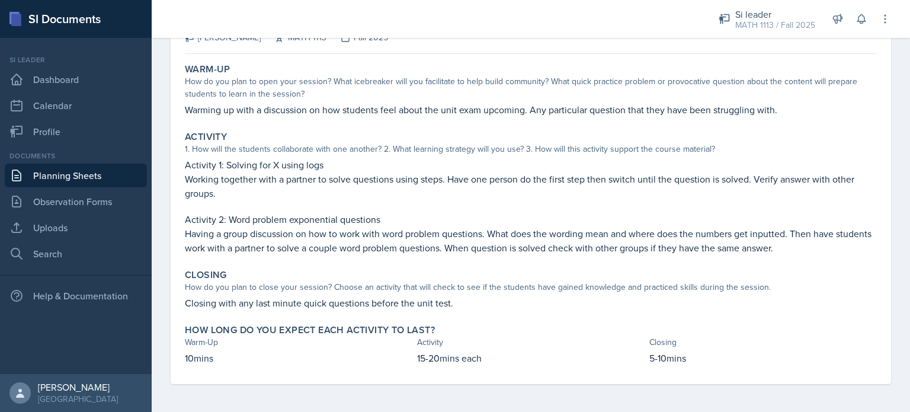
scroll to position [0, 0]
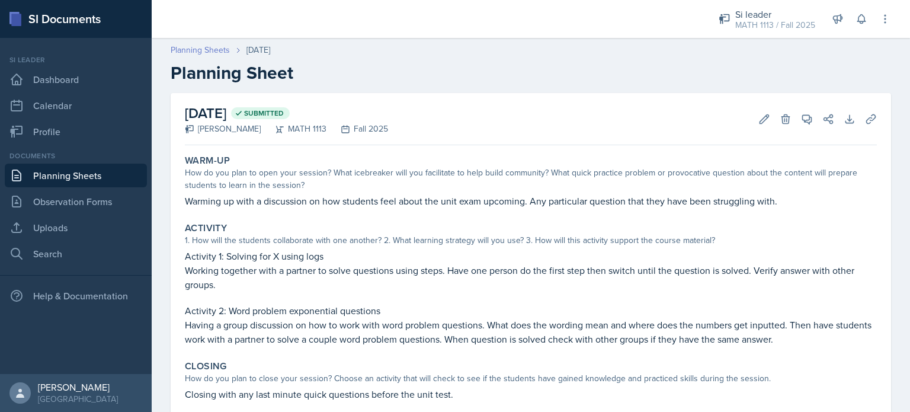
click at [206, 53] on link "Planning Sheets" at bounding box center [200, 50] width 59 height 12
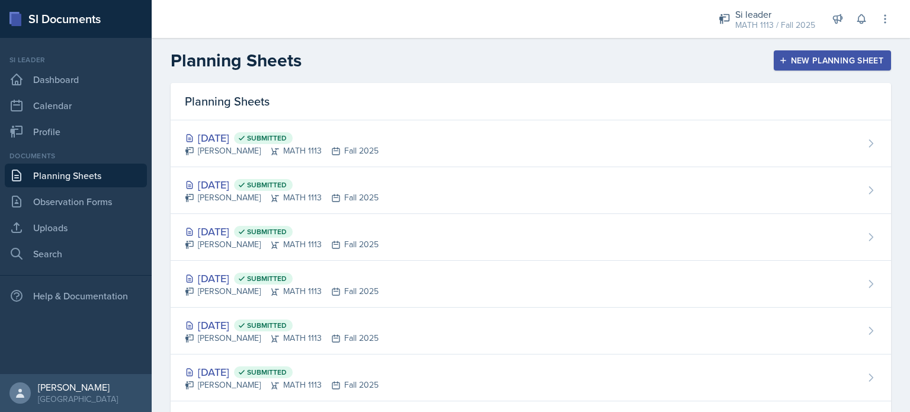
click at [454, 58] on div "New Planning Sheet" at bounding box center [832, 60] width 102 height 9
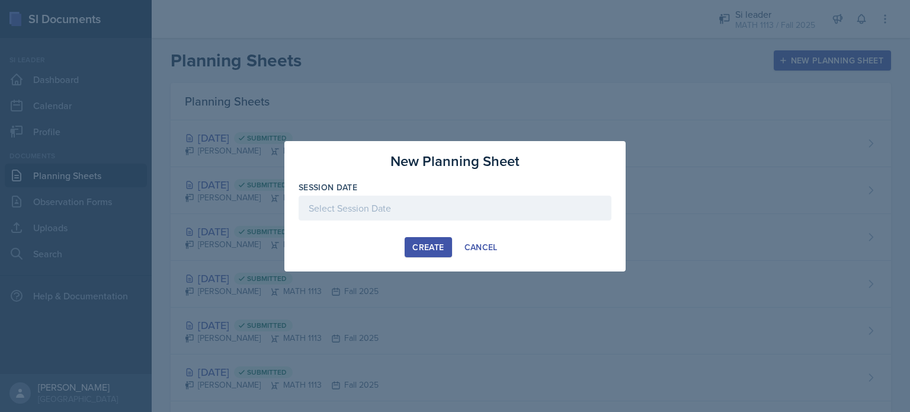
click at [362, 205] on div at bounding box center [454, 207] width 313 height 25
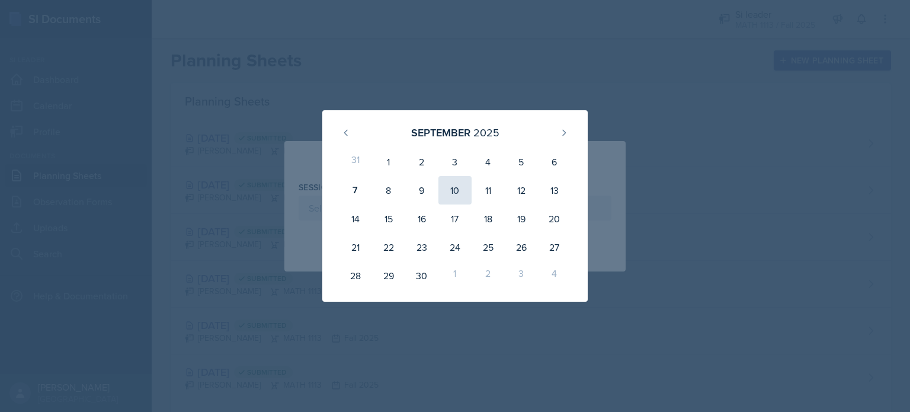
click at [454, 198] on div "10" at bounding box center [454, 190] width 33 height 28
type input "[DATE]"
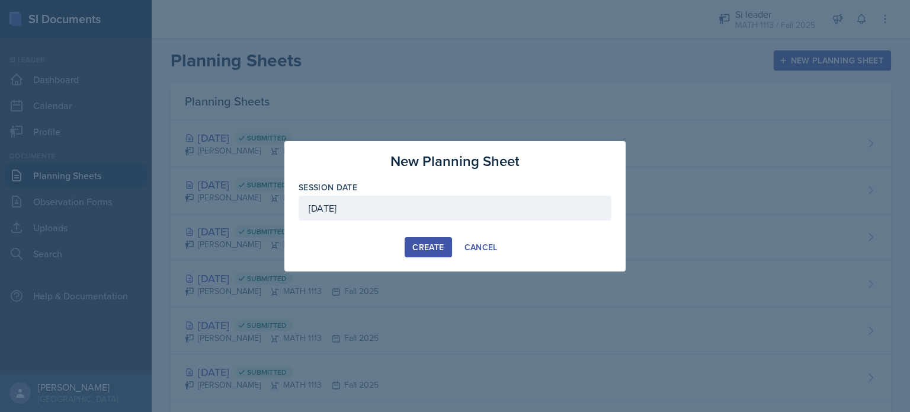
click at [412, 249] on button "Create" at bounding box center [427, 247] width 47 height 20
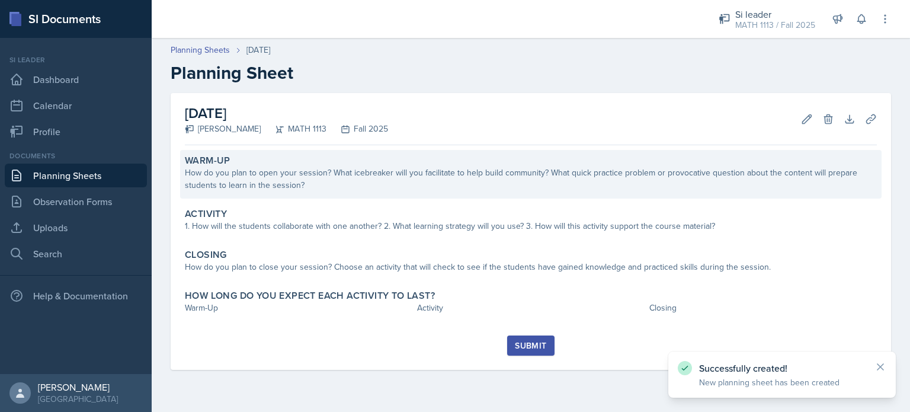
click at [275, 194] on div "Warm-Up How do you plan to open your session? What icebreaker will you facilita…" at bounding box center [530, 174] width 701 height 49
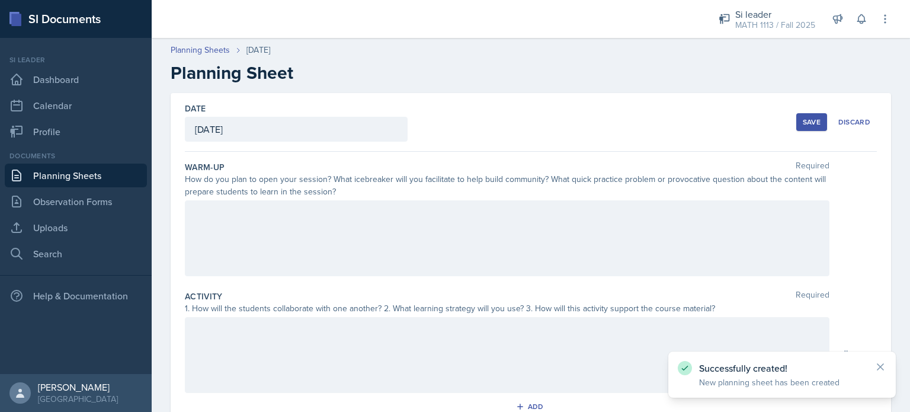
click at [249, 232] on div at bounding box center [507, 238] width 644 height 76
click at [296, 125] on div "[DATE]" at bounding box center [296, 129] width 223 height 25
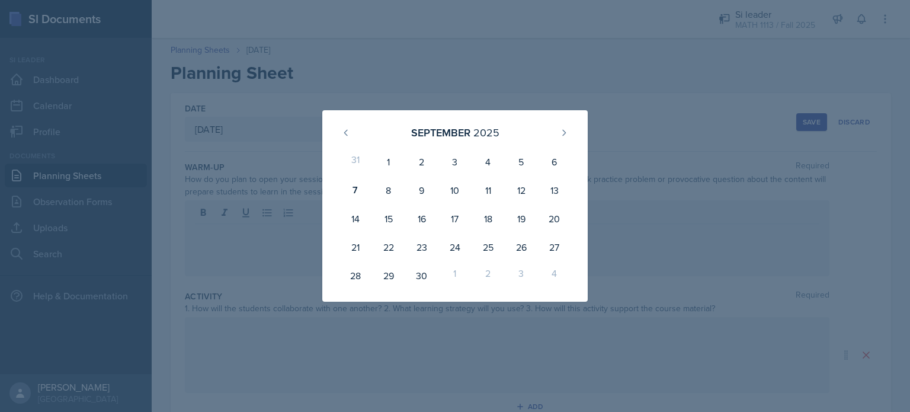
click at [248, 249] on div at bounding box center [455, 206] width 910 height 412
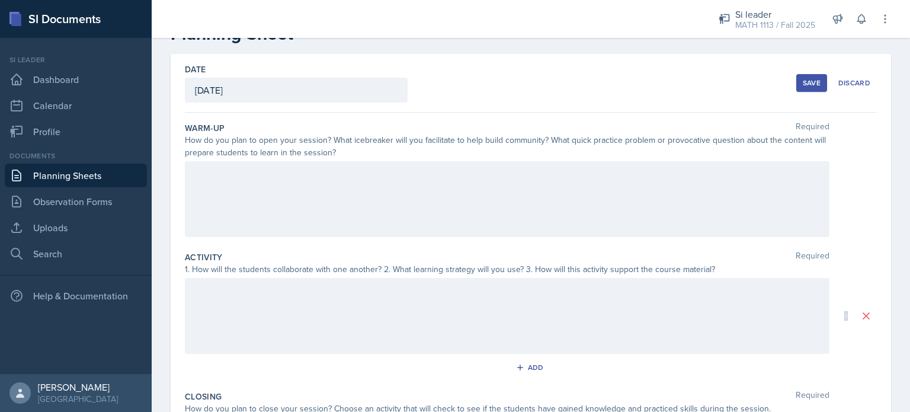
click at [256, 186] on div at bounding box center [507, 199] width 644 height 76
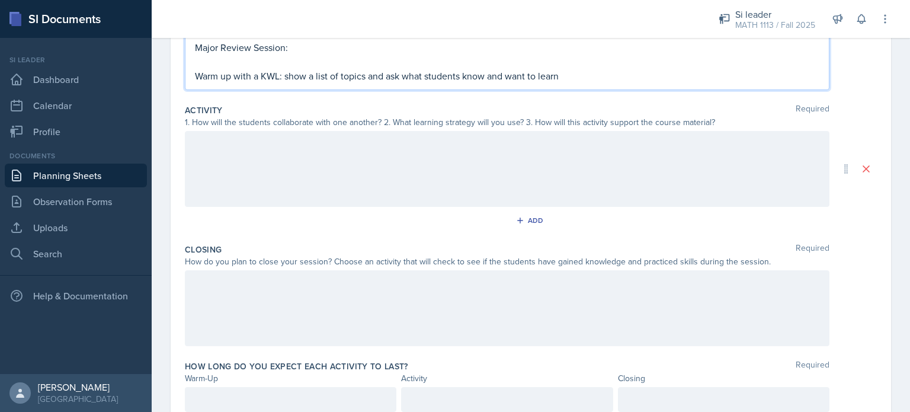
scroll to position [200, 0]
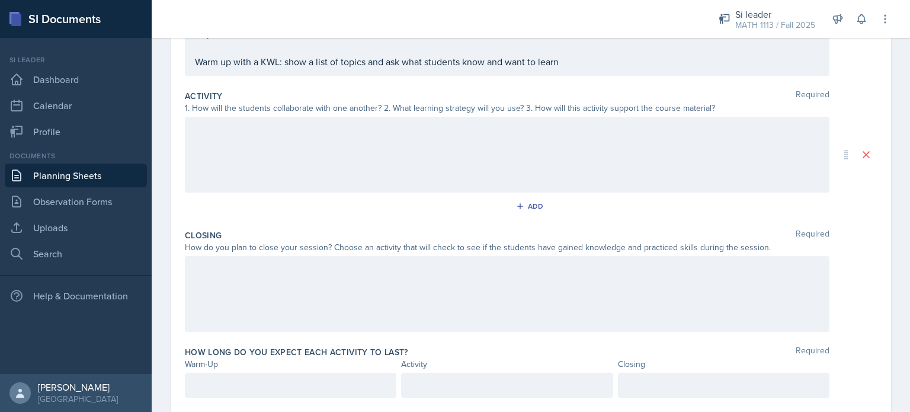
click at [237, 296] on div at bounding box center [507, 294] width 644 height 76
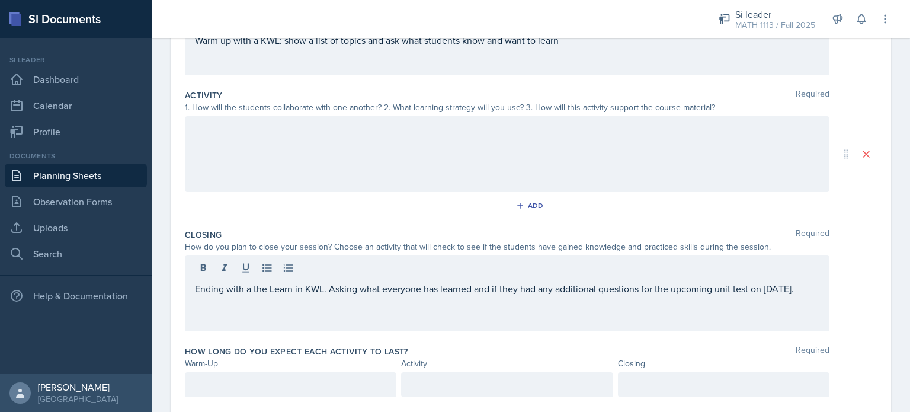
click at [454, 143] on div at bounding box center [507, 154] width 644 height 76
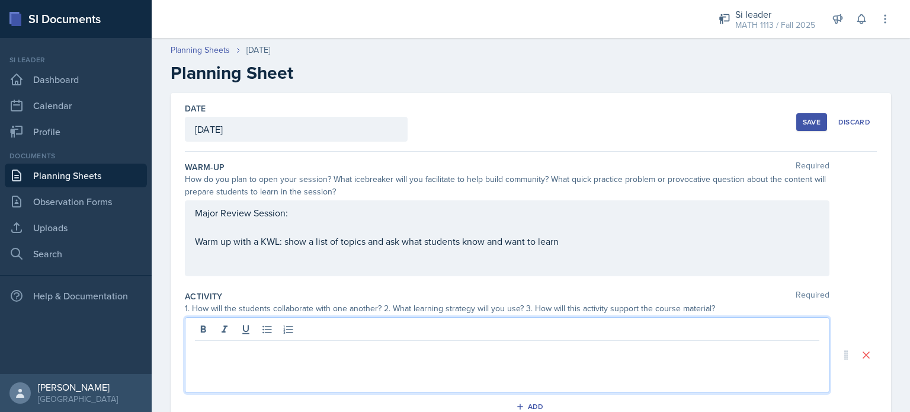
scroll to position [61, 0]
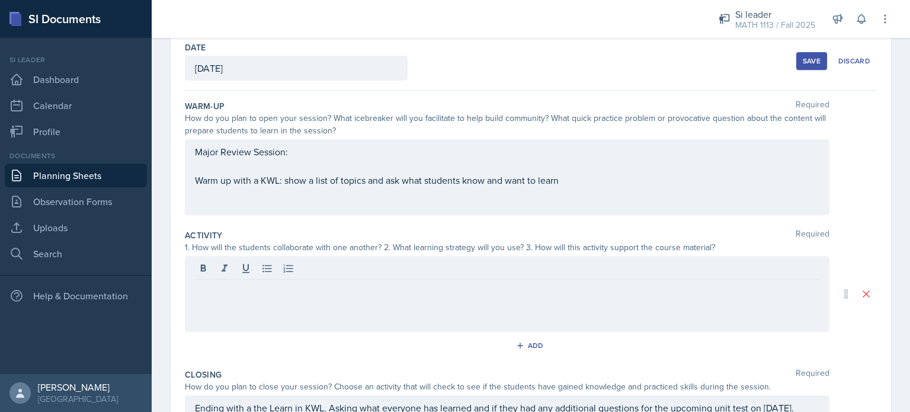
click at [454, 209] on div "Major Review Session: Warm up with a KWL: show a list of topics and ask what st…" at bounding box center [507, 177] width 644 height 76
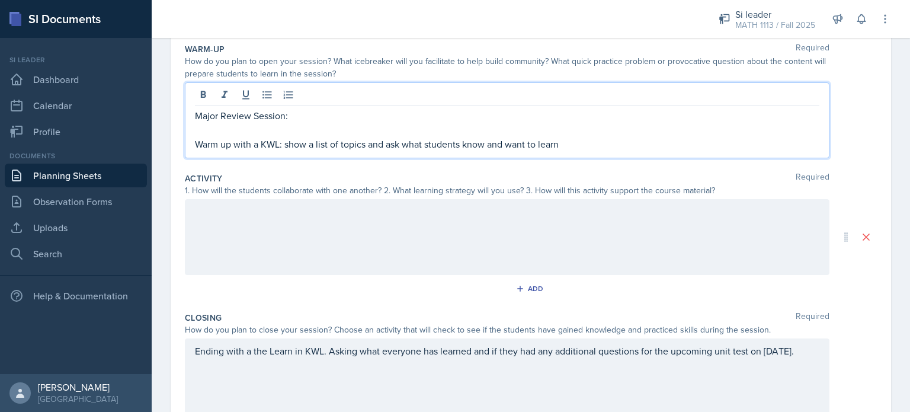
scroll to position [163, 0]
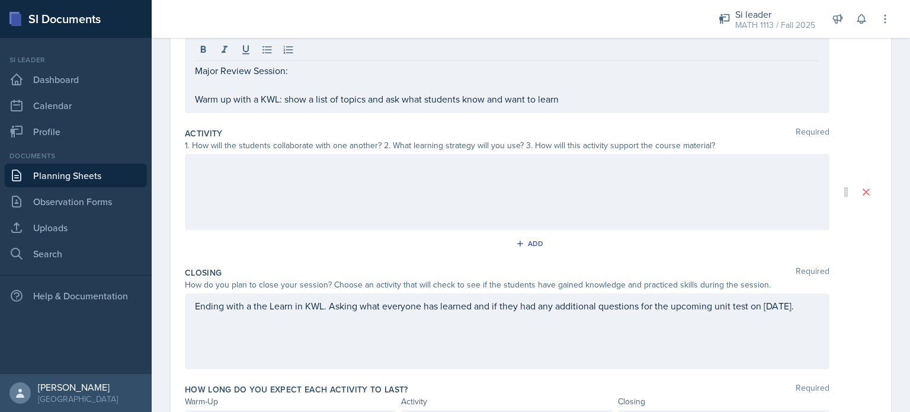
click at [319, 177] on div at bounding box center [507, 192] width 644 height 76
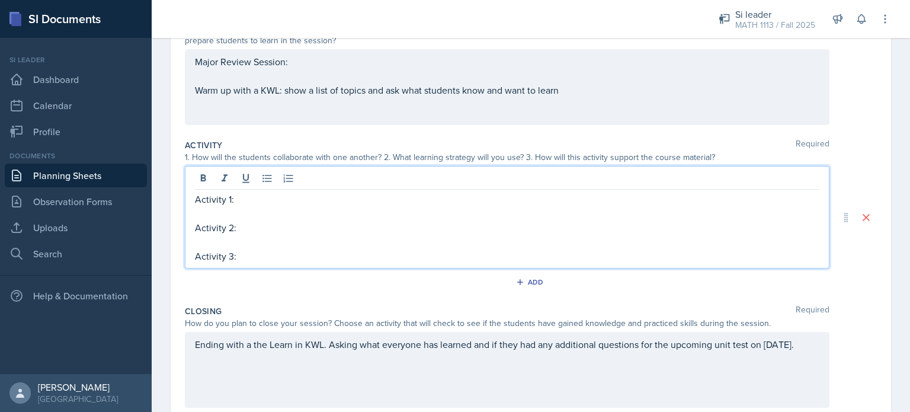
scroll to position [150, 0]
click at [240, 254] on p "Activity 3: Jeopardy" at bounding box center [507, 256] width 624 height 14
click at [322, 256] on p "Activity 3: Math Jeopardy" at bounding box center [507, 256] width 624 height 14
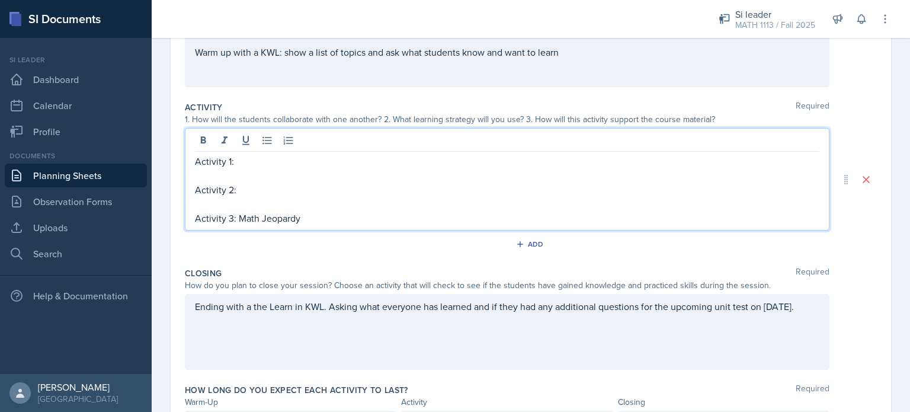
scroll to position [258, 0]
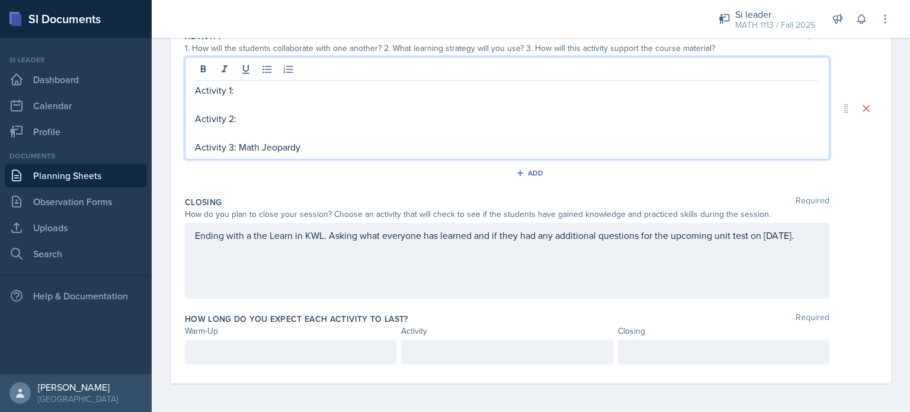
click at [354, 348] on p at bounding box center [290, 352] width 191 height 14
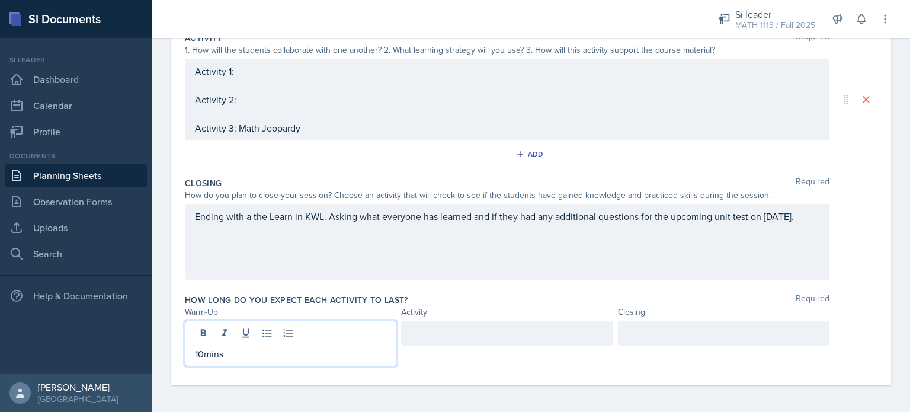
click at [454, 344] on div at bounding box center [723, 343] width 211 height 46
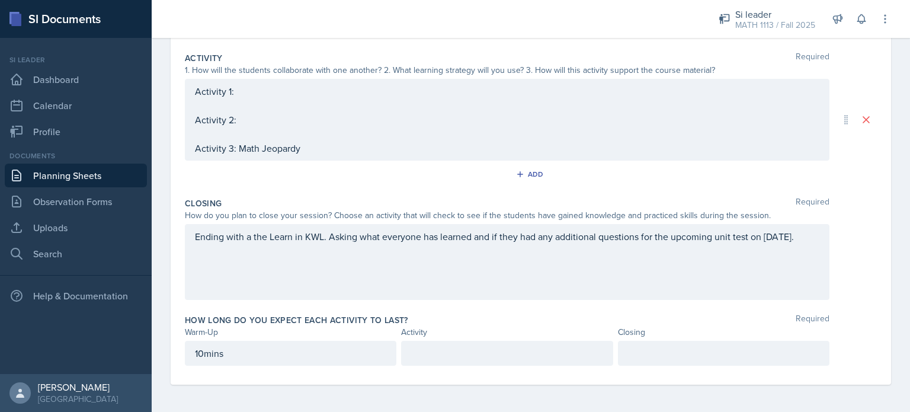
click at [454, 342] on div at bounding box center [723, 353] width 211 height 25
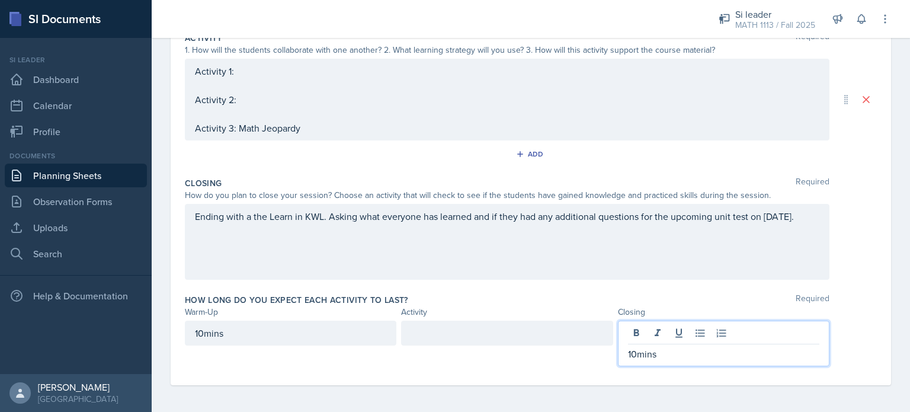
click at [454, 333] on div at bounding box center [506, 332] width 211 height 25
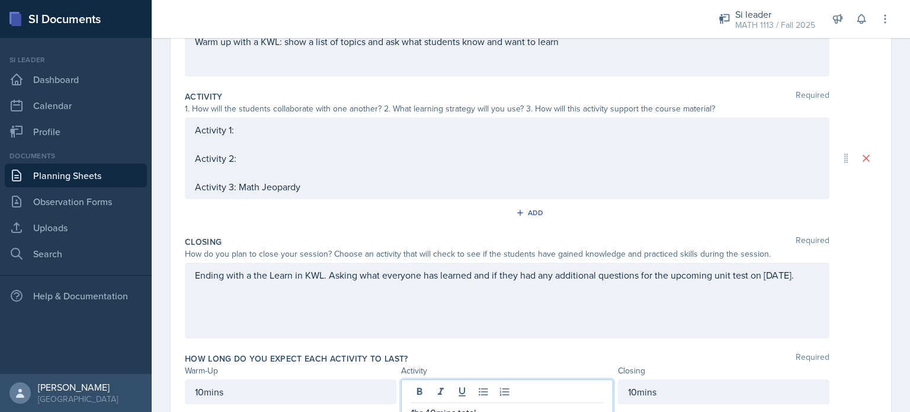
scroll to position [220, 0]
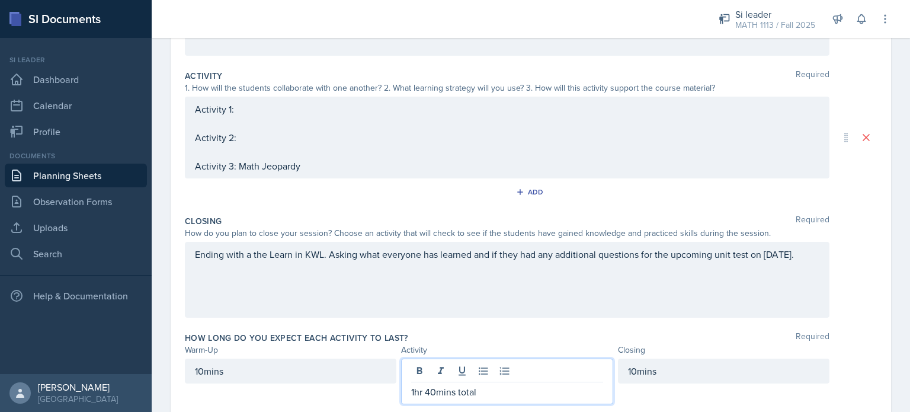
click at [245, 116] on p "Activity 1:" at bounding box center [507, 109] width 624 height 14
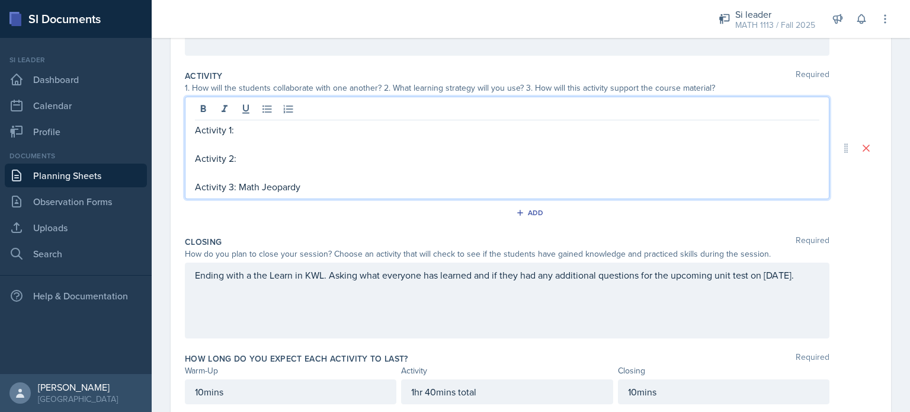
click at [333, 188] on p "Activity 3: Math Jeopardy" at bounding box center [507, 186] width 624 height 14
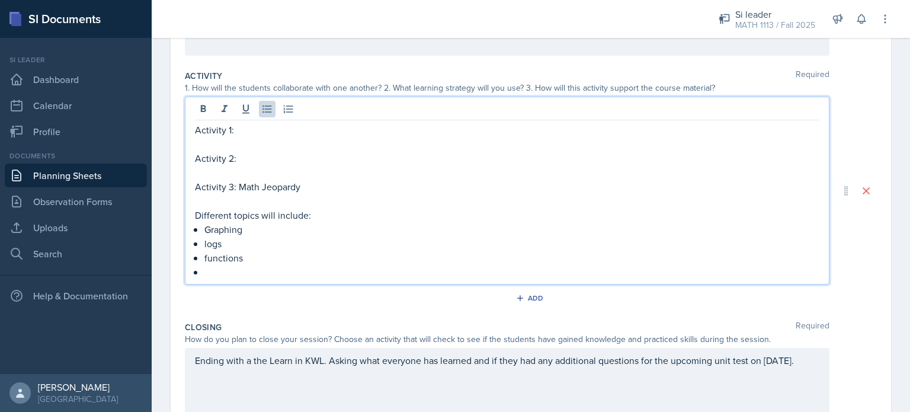
click at [209, 260] on p "functions" at bounding box center [511, 258] width 615 height 14
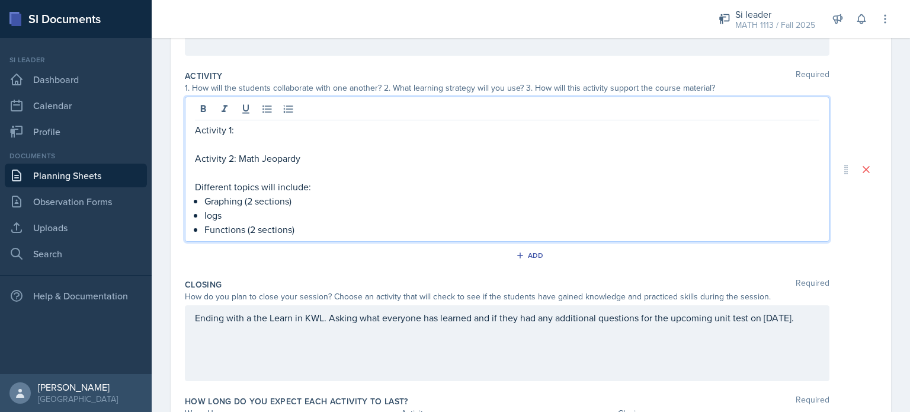
click at [306, 230] on p "Functions (2 sections)" at bounding box center [511, 229] width 615 height 14
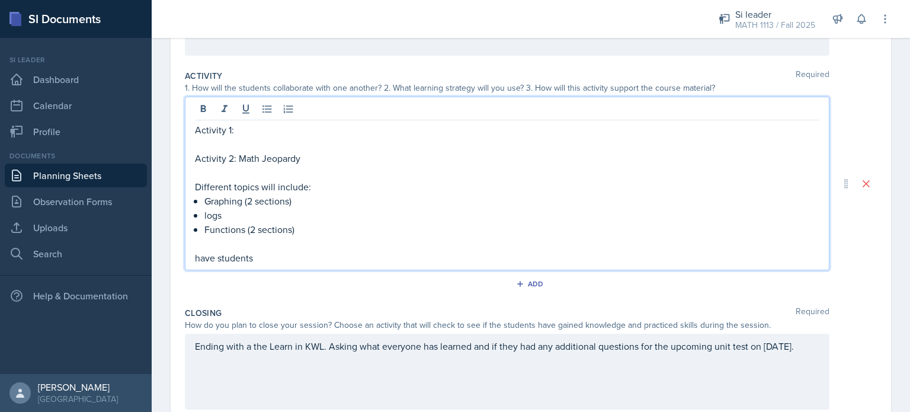
click at [201, 259] on p "have students" at bounding box center [507, 258] width 624 height 14
click at [304, 231] on p "Functions (2 sections)" at bounding box center [511, 229] width 615 height 14
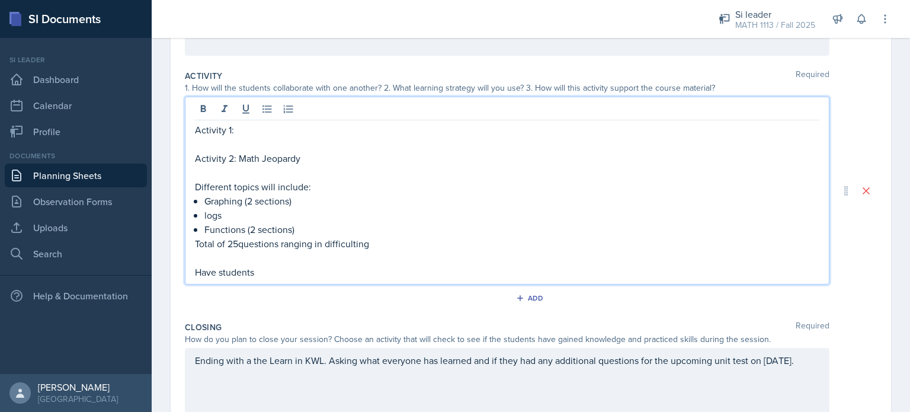
click at [237, 245] on p "Total of 25questions ranging in difficulting" at bounding box center [507, 243] width 624 height 14
click at [304, 257] on p at bounding box center [507, 258] width 624 height 14
drag, startPoint x: 343, startPoint y: 248, endPoint x: 337, endPoint y: 246, distance: 6.8
click at [337, 246] on p "Total of 25 questions ranging in difficulting" at bounding box center [507, 243] width 624 height 14
click at [303, 277] on p "Have students" at bounding box center [507, 272] width 624 height 14
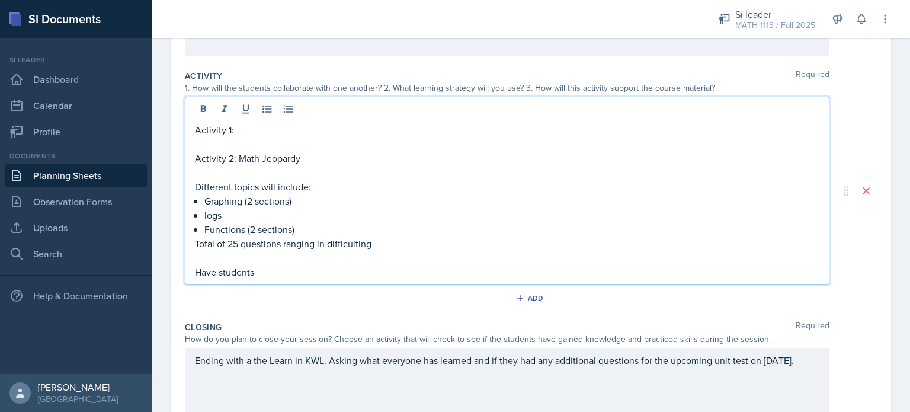
click at [380, 243] on p "Total of 25 questions ranging in difficulting" at bounding box center [507, 243] width 624 height 14
click at [351, 271] on p "Have students split into 3 groups andpick questions" at bounding box center [507, 272] width 624 height 14
click at [454, 271] on p "Have students split into 3 groups and pick questions" at bounding box center [507, 272] width 624 height 14
click at [454, 272] on p "Have students split into 3 groups and pick questions from a category to" at bounding box center [507, 272] width 624 height 14
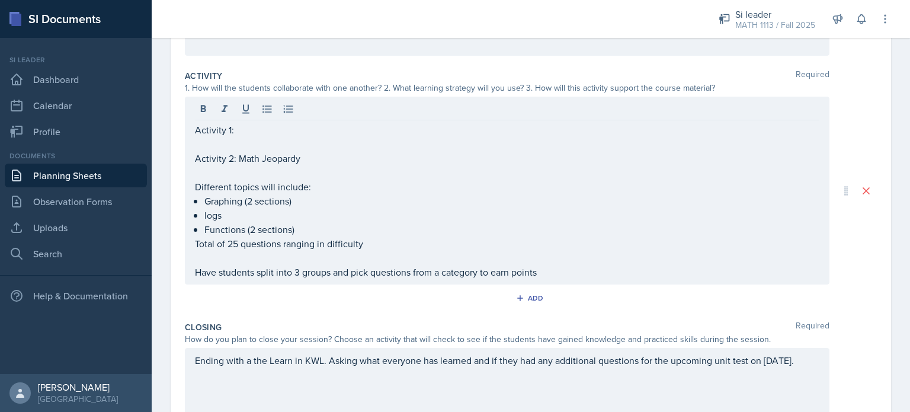
click at [454, 265] on p "Have students split into 3 groups and pick questions from a category to earn po…" at bounding box center [507, 272] width 624 height 14
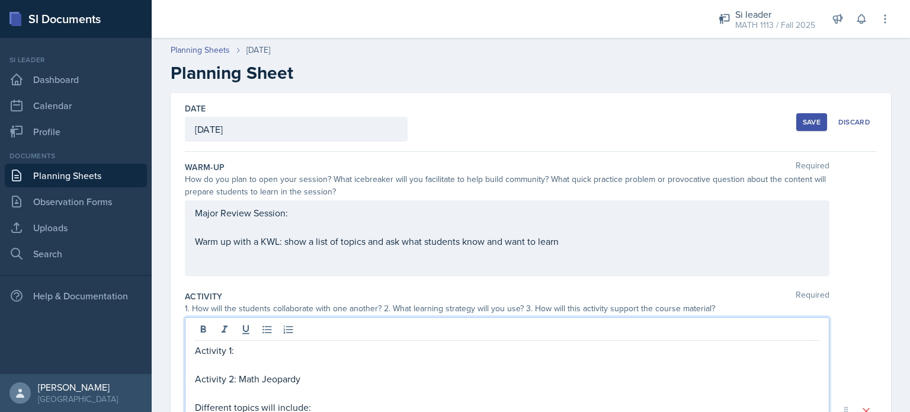
scroll to position [40, 0]
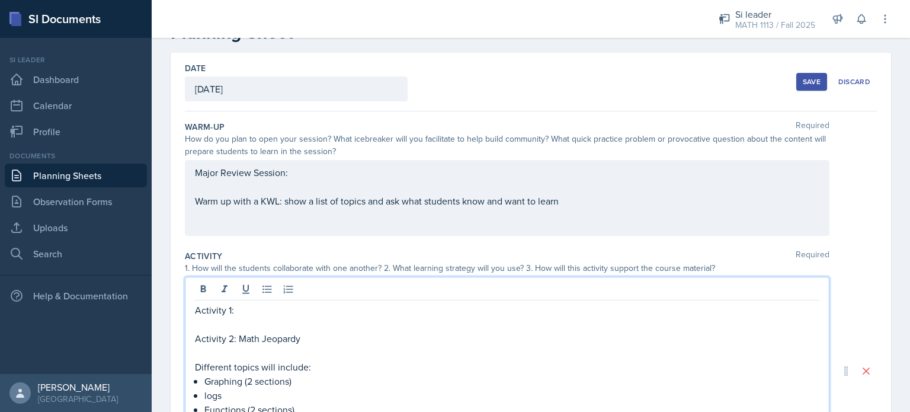
click at [240, 313] on p "Activity 1:" at bounding box center [507, 310] width 624 height 14
click at [251, 310] on p "Activity 1: MAth relay" at bounding box center [507, 310] width 624 height 14
click at [292, 306] on p "Activity 1: Math relay" at bounding box center [507, 310] width 624 height 14
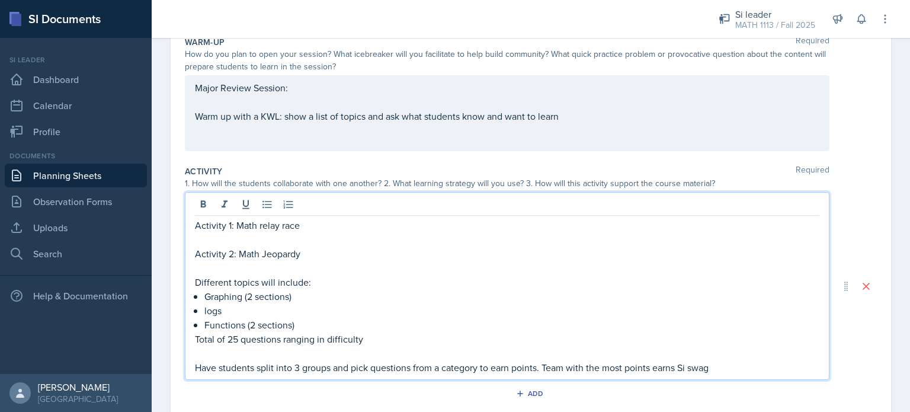
scroll to position [126, 0]
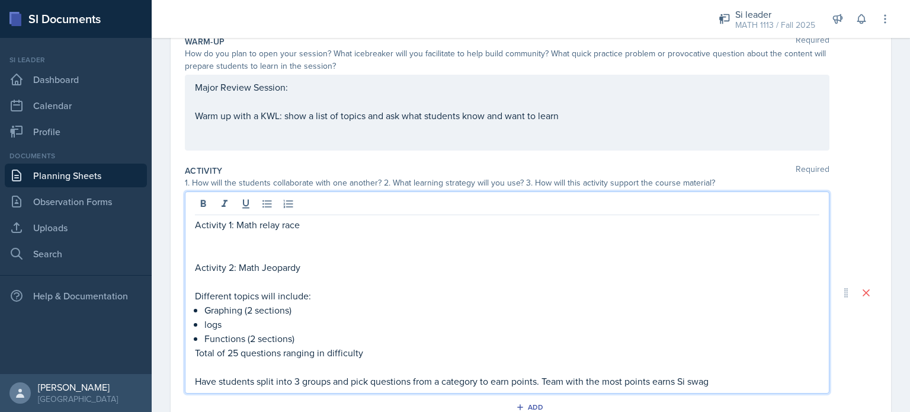
click at [297, 377] on p "Have students split into 3 groups and pick questions from a category to earn po…" at bounding box center [507, 381] width 624 height 14
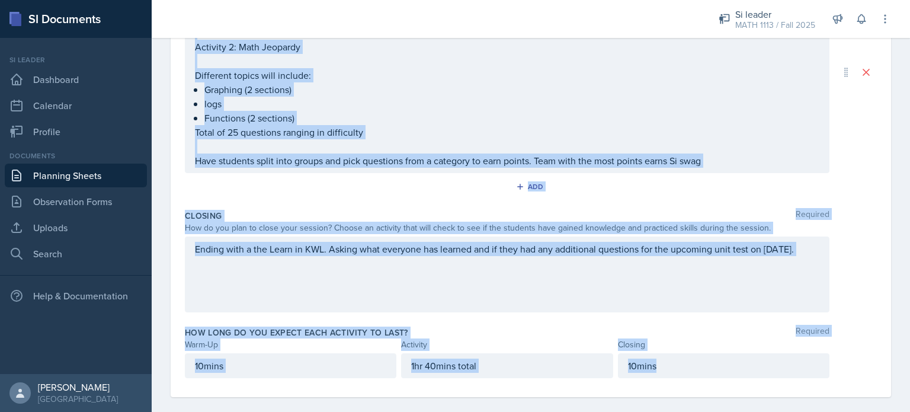
drag, startPoint x: 192, startPoint y: 380, endPoint x: 554, endPoint y: 355, distance: 363.3
click at [454, 374] on div "Warm-Up Required How do you plan to open your session? What icebreaker will you…" at bounding box center [531, 101] width 692 height 591
click at [411, 144] on p at bounding box center [507, 146] width 624 height 14
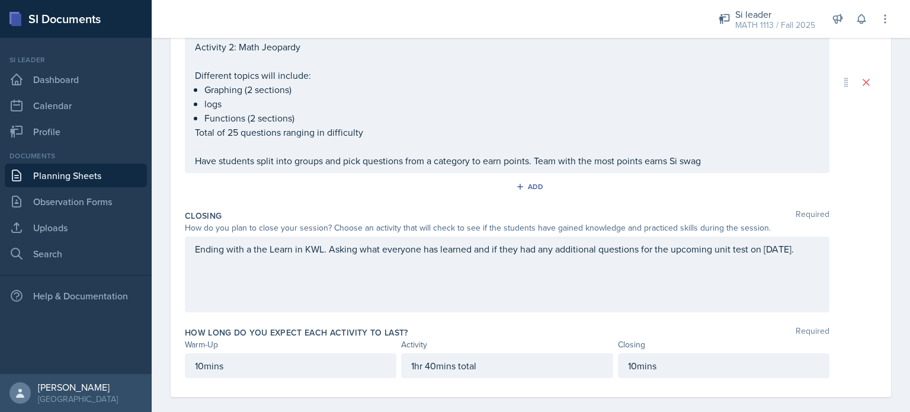
scroll to position [346, 0]
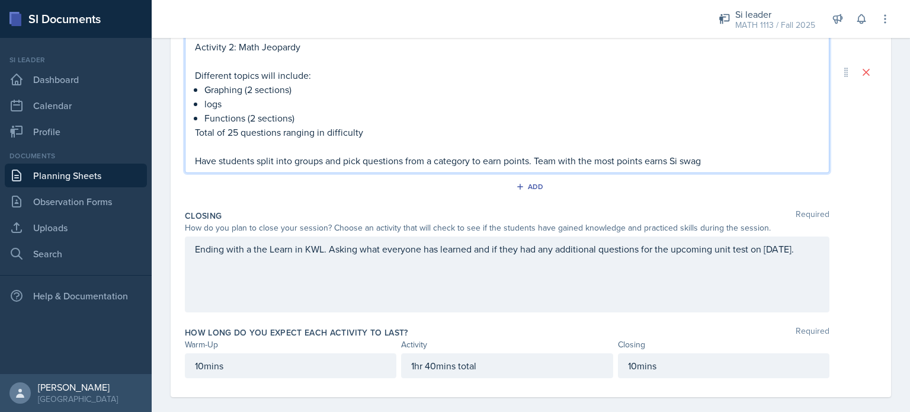
drag, startPoint x: 725, startPoint y: 163, endPoint x: 127, endPoint y: 181, distance: 598.4
click at [127, 181] on div "SI Documents Si leader Dashboard Calendar Profile Documents Planning Sheets Obs…" at bounding box center [455, 206] width 910 height 412
copy p "Have students split into groups and pick questions from a category to earn poin…"
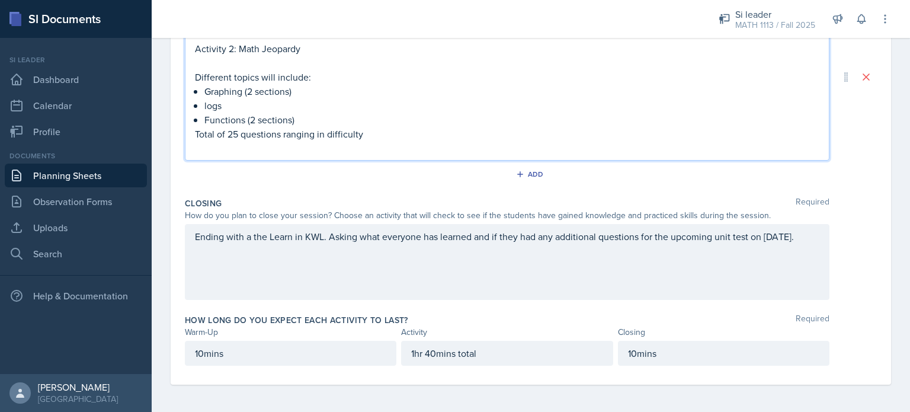
scroll to position [284, 0]
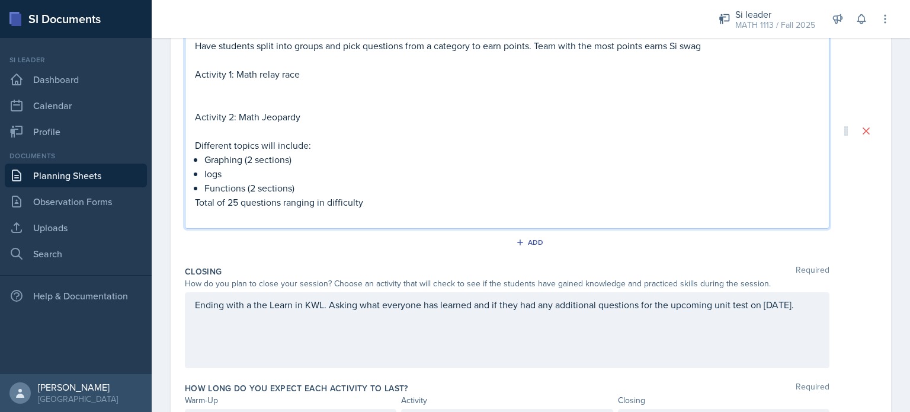
click at [221, 47] on p "Have students split into groups and pick questions from a category to earn poin…" at bounding box center [507, 45] width 624 height 14
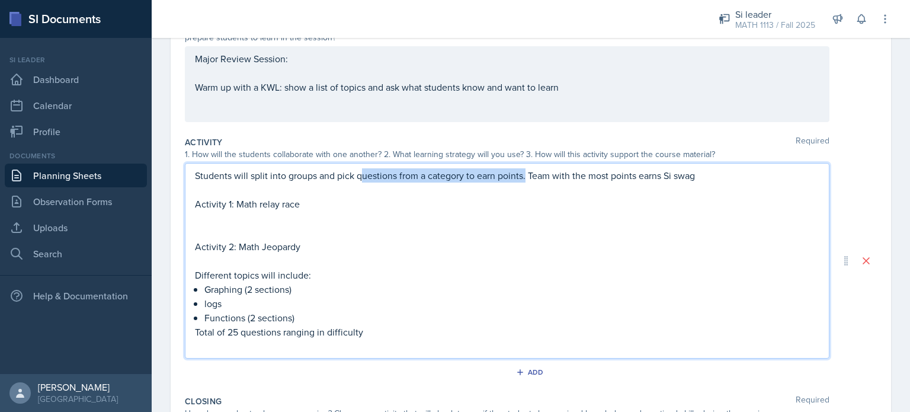
scroll to position [113, 0]
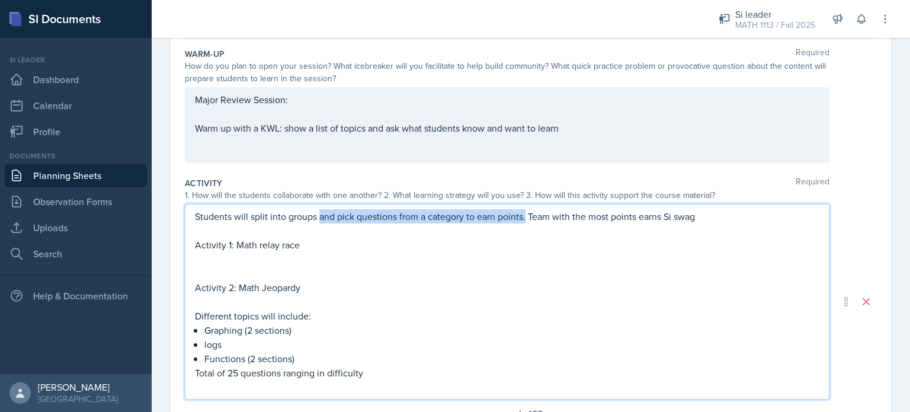
drag, startPoint x: 526, startPoint y: 44, endPoint x: 319, endPoint y: 213, distance: 266.8
click at [319, 213] on p "Students will split into groups and pick questions from a category to earn poin…" at bounding box center [507, 216] width 624 height 14
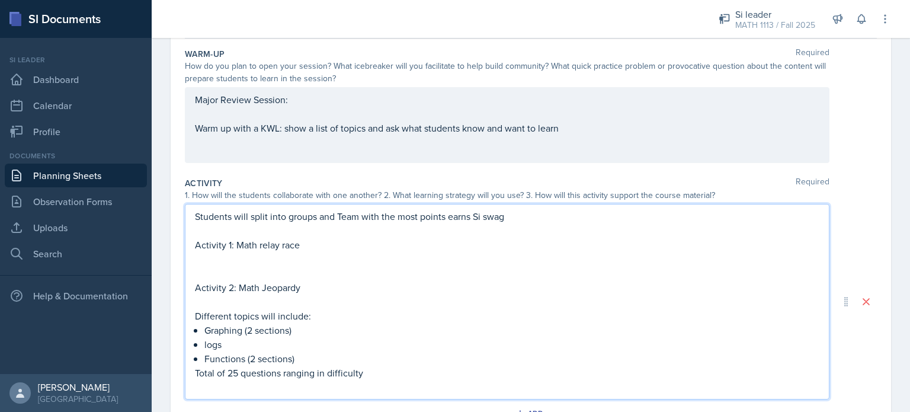
click at [454, 217] on p "Students will split into groups and Team with the most points earns Si swag" at bounding box center [507, 216] width 624 height 14
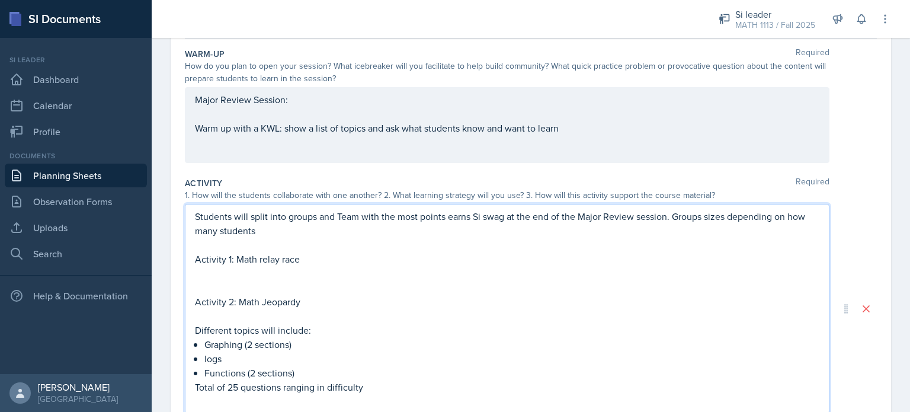
click at [290, 348] on p "Graphing (2 sections)" at bounding box center [511, 344] width 615 height 14
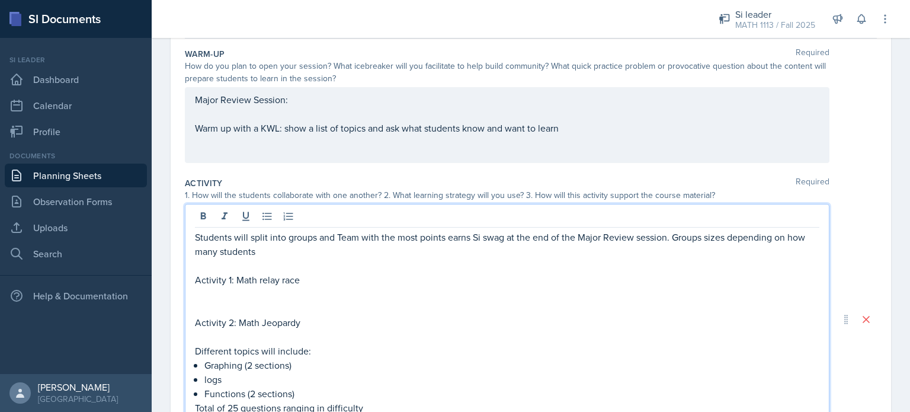
scroll to position [134, 0]
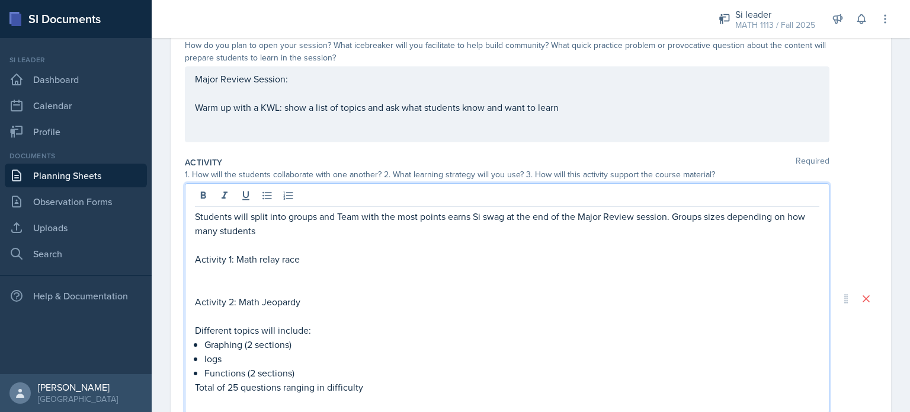
click at [211, 275] on p at bounding box center [507, 273] width 624 height 14
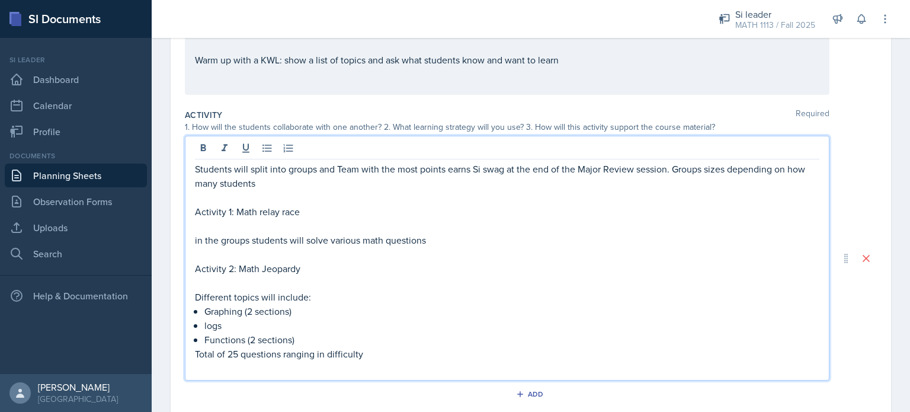
scroll to position [181, 0]
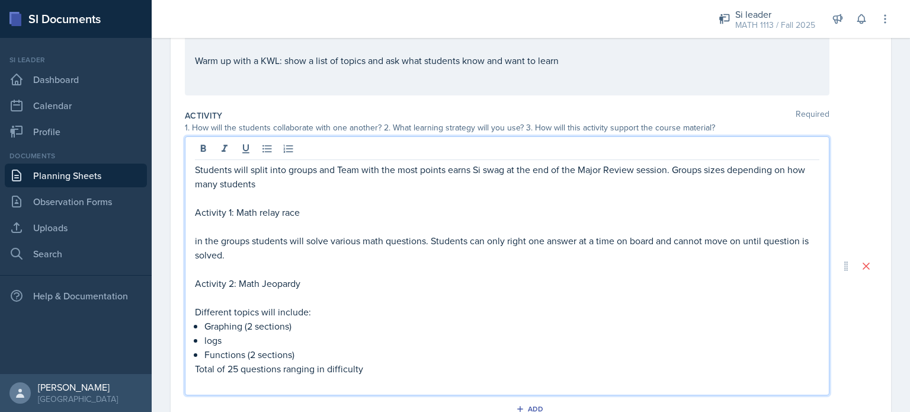
click at [199, 242] on p "in the groups students will solve various math questions. Students can only rig…" at bounding box center [507, 247] width 624 height 28
click at [282, 255] on p "In the groups students will solve various math questions. Students can only rig…" at bounding box center [507, 247] width 624 height 28
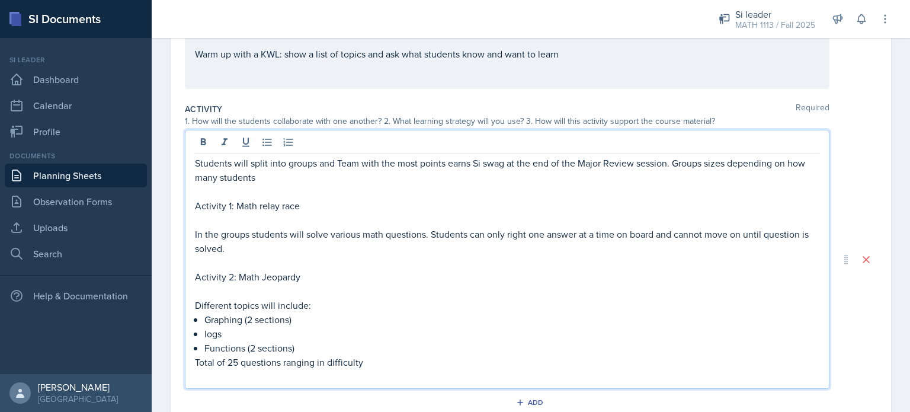
scroll to position [188, 0]
click at [342, 374] on p at bounding box center [507, 375] width 624 height 14
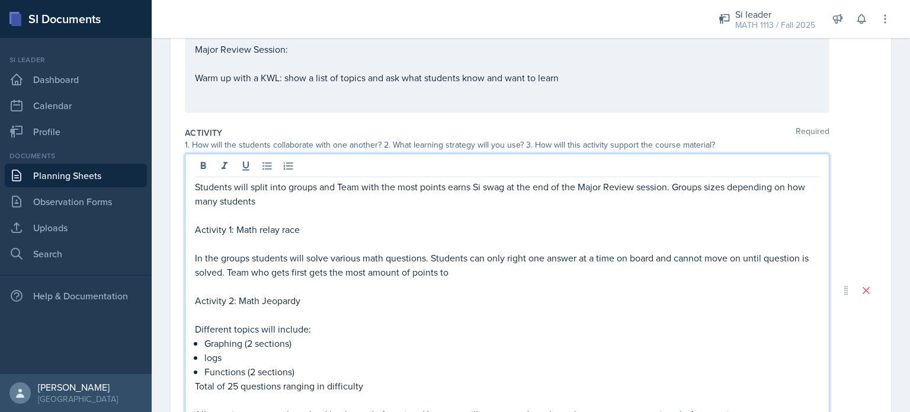
scroll to position [159, 0]
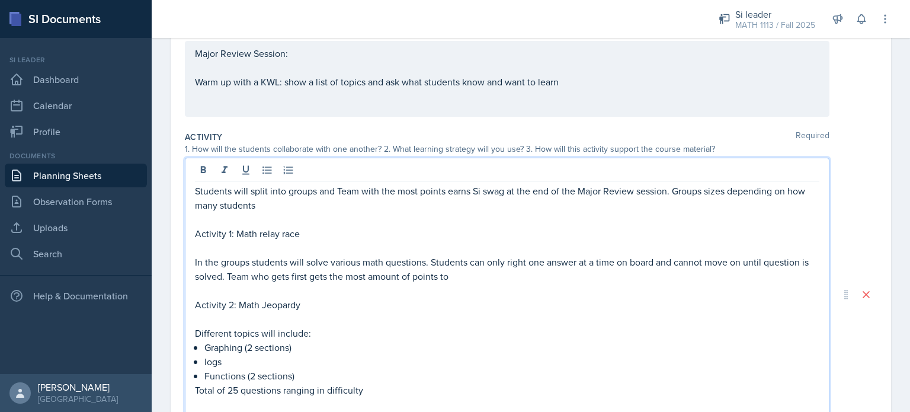
click at [454, 277] on p "In the groups students will solve various math questions. Students can only rig…" at bounding box center [507, 269] width 624 height 28
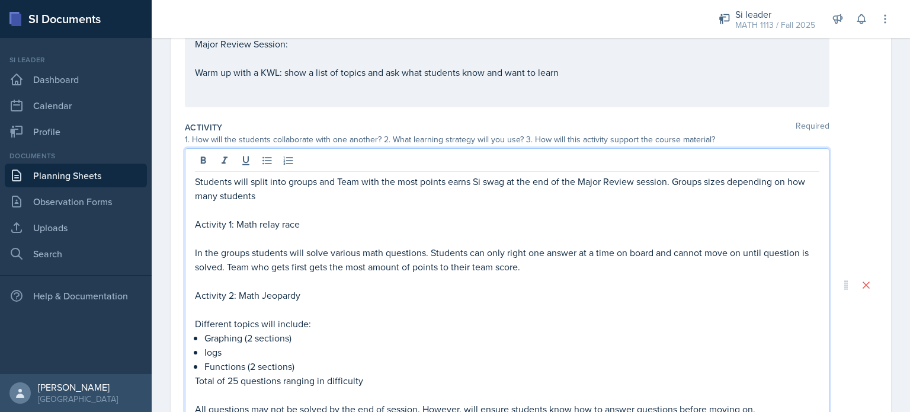
scroll to position [169, 0]
click at [454, 288] on p "Activity 2: Math Jeopardy" at bounding box center [507, 295] width 624 height 14
click at [454, 267] on p "In the groups students will solve various math questions. Students can only rig…" at bounding box center [507, 259] width 624 height 28
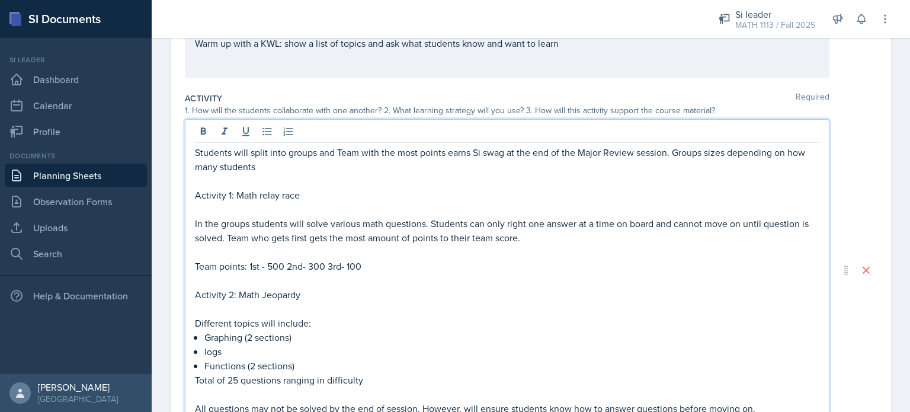
scroll to position [199, 0]
click at [285, 264] on p "Team points: 1st - 500 2nd- 300 3rd- 100" at bounding box center [507, 265] width 624 height 14
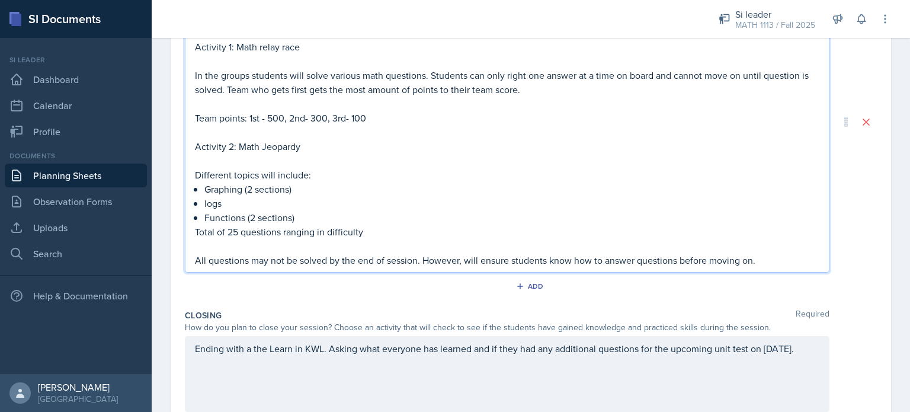
scroll to position [348, 0]
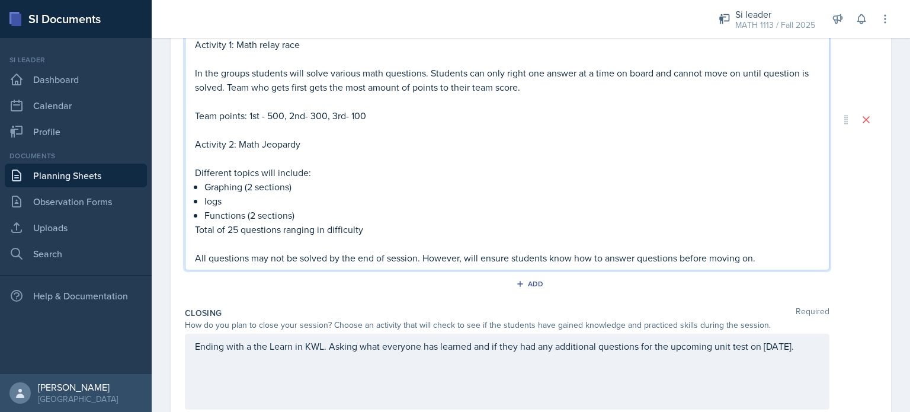
click at [454, 255] on p "All questions may not be solved by the end of session. However, will ensure stu…" at bounding box center [507, 258] width 624 height 14
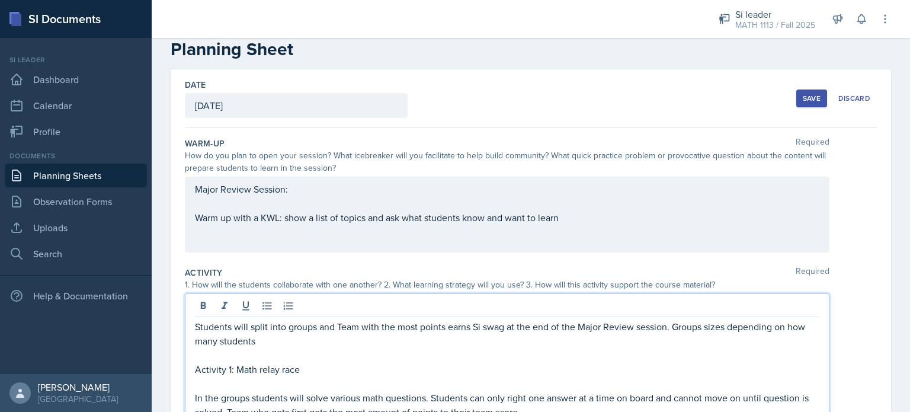
scroll to position [0, 0]
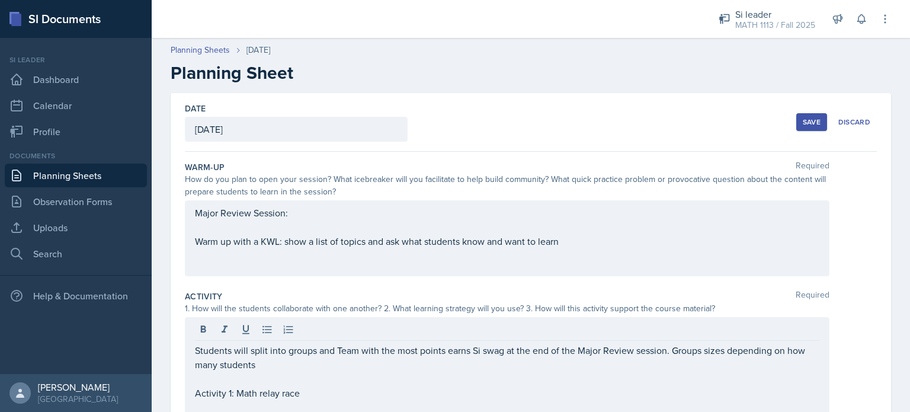
click at [454, 127] on button "Save" at bounding box center [811, 122] width 31 height 18
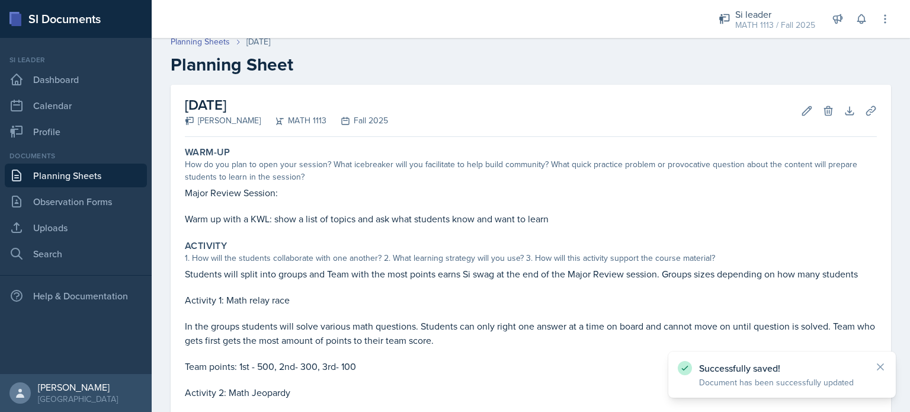
scroll to position [296, 0]
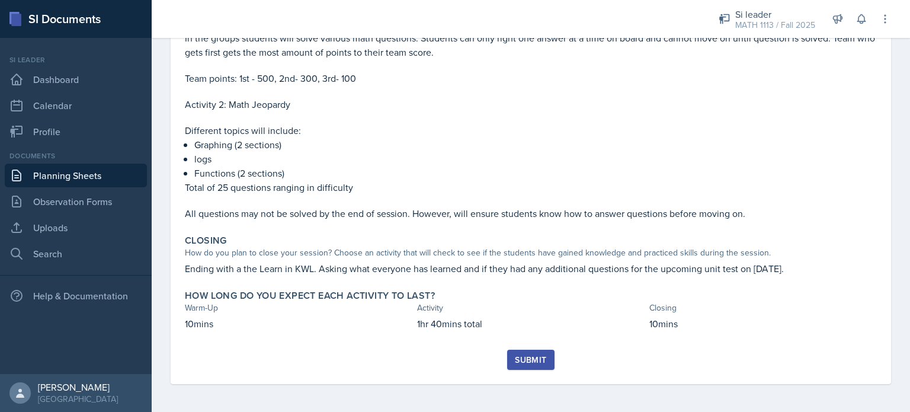
click at [454, 360] on div "Submit" at bounding box center [530, 359] width 31 height 9
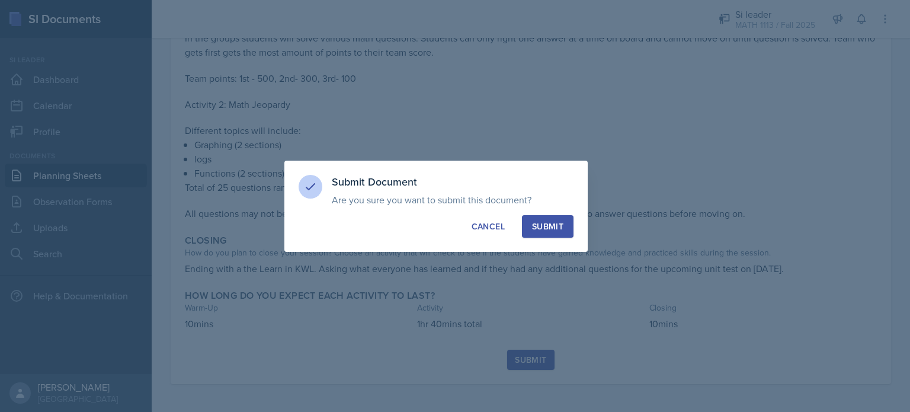
click at [454, 224] on div "Submit" at bounding box center [547, 226] width 31 height 12
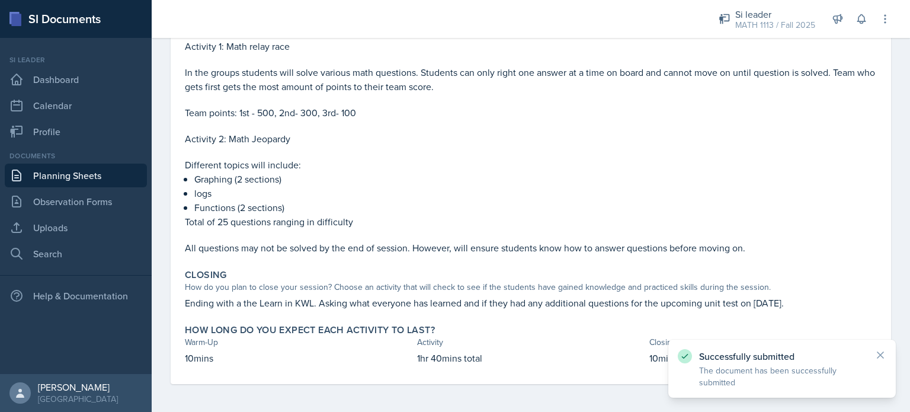
scroll to position [0, 0]
